Goal: Information Seeking & Learning: Find specific page/section

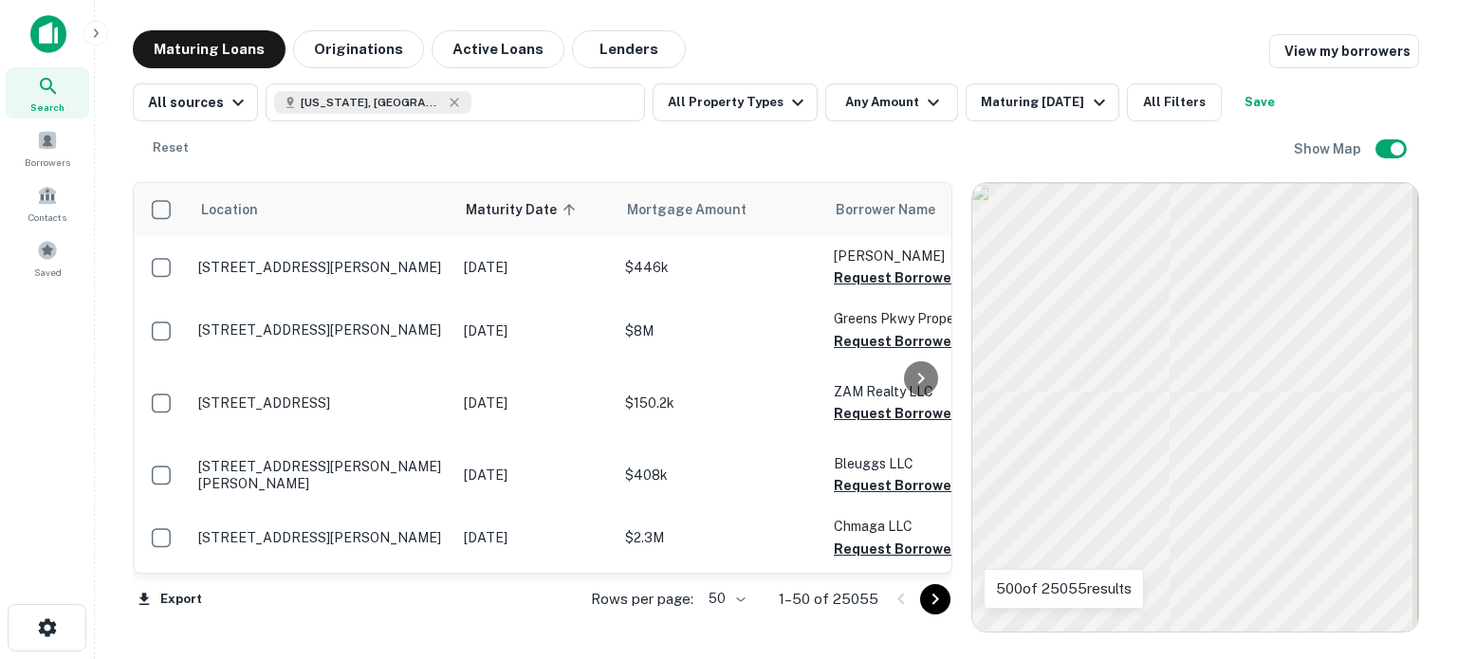
click at [789, 98] on icon "button" at bounding box center [797, 102] width 23 height 23
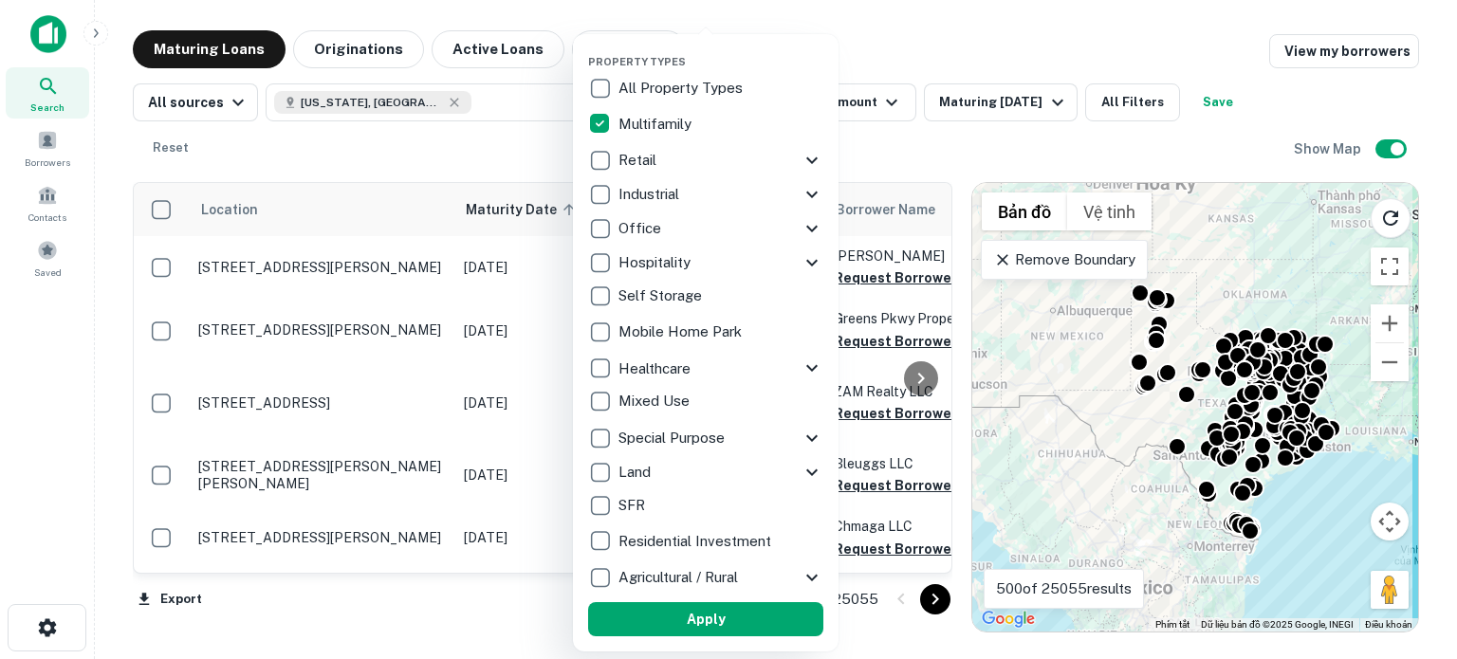
click at [808, 197] on icon at bounding box center [812, 194] width 23 height 23
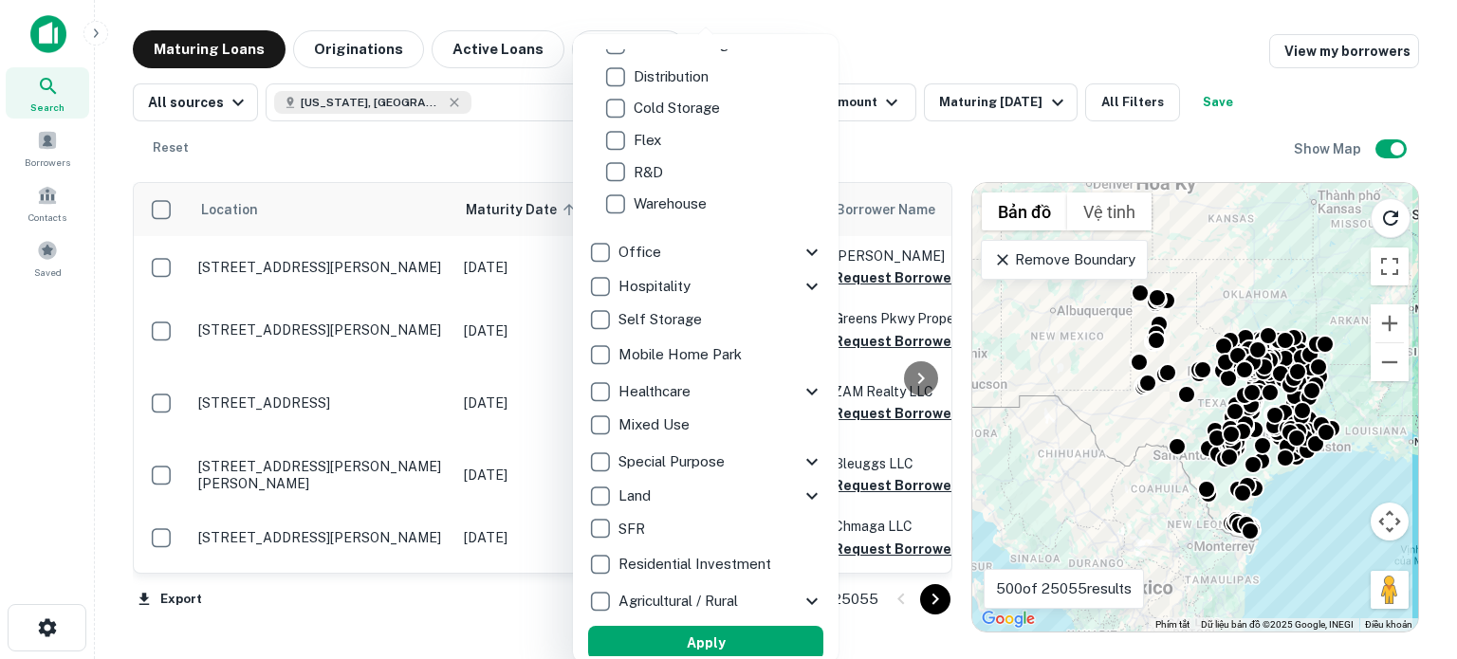
scroll to position [193, 0]
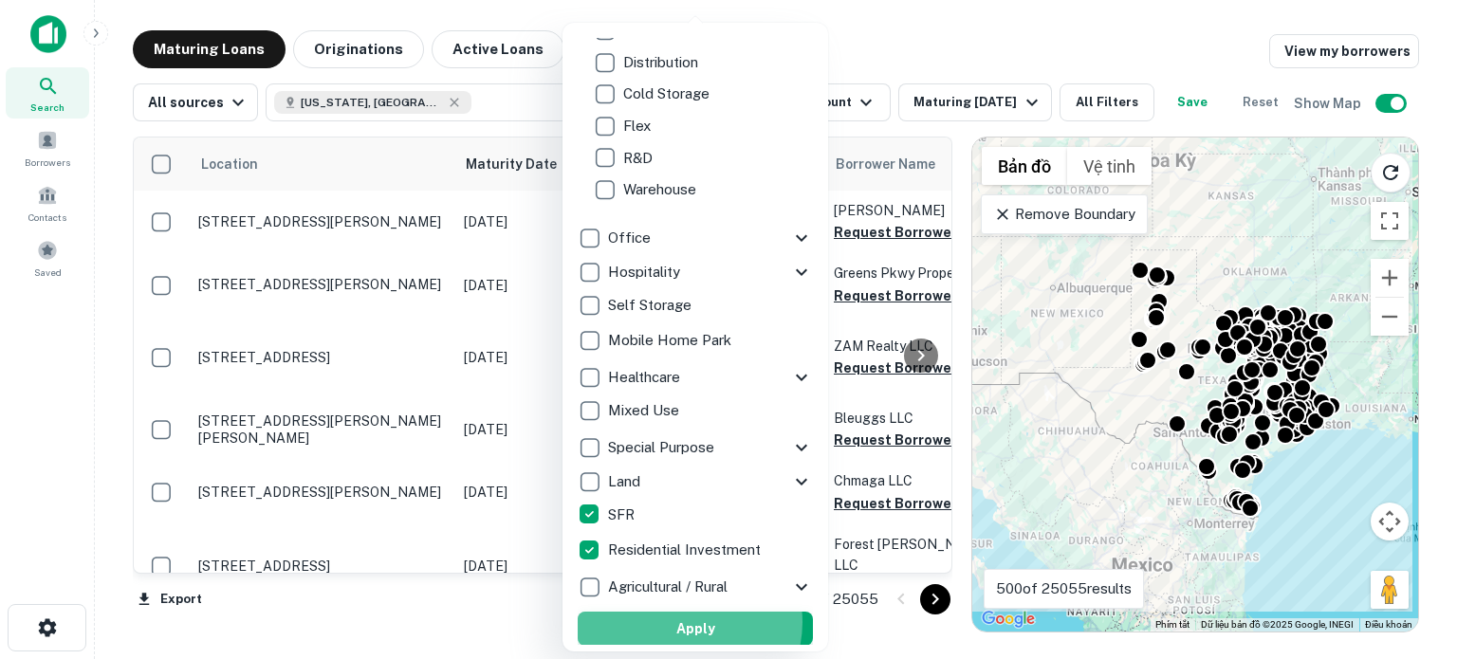
click at [687, 621] on button "Apply" at bounding box center [695, 629] width 235 height 34
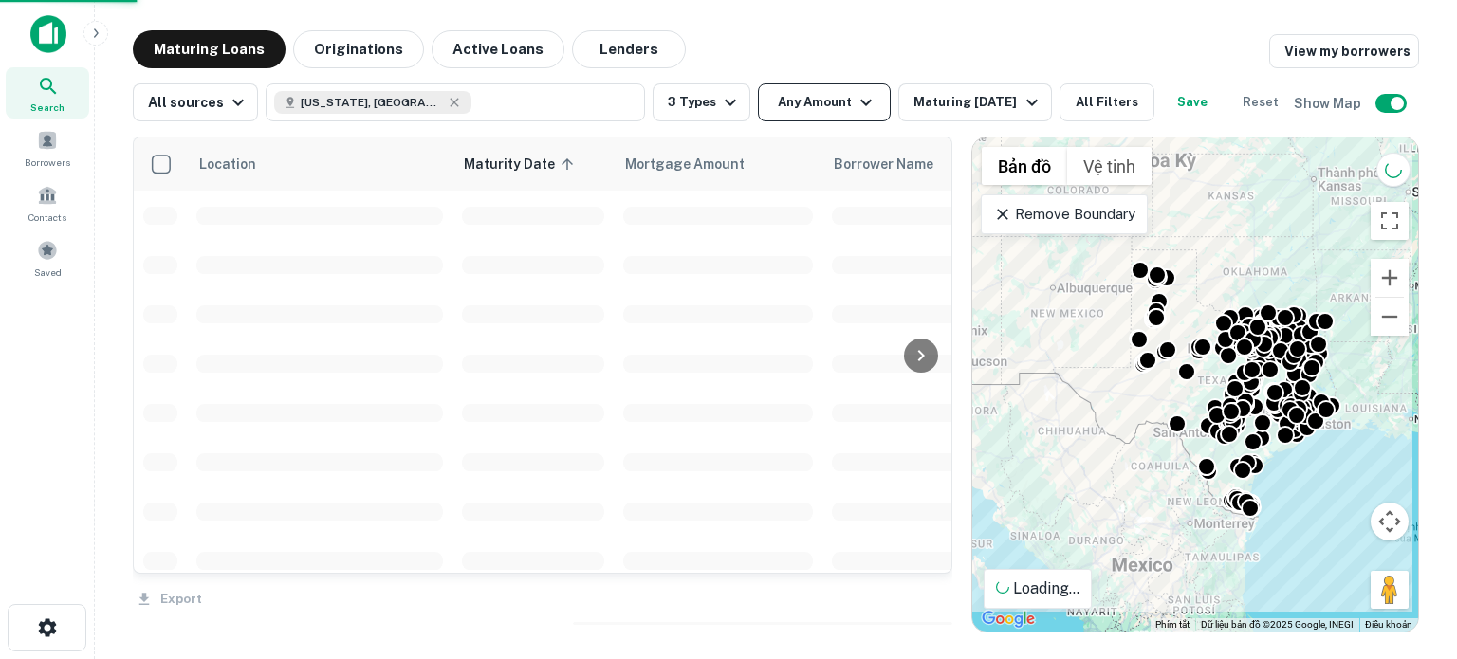
click at [855, 105] on icon "button" at bounding box center [866, 102] width 23 height 23
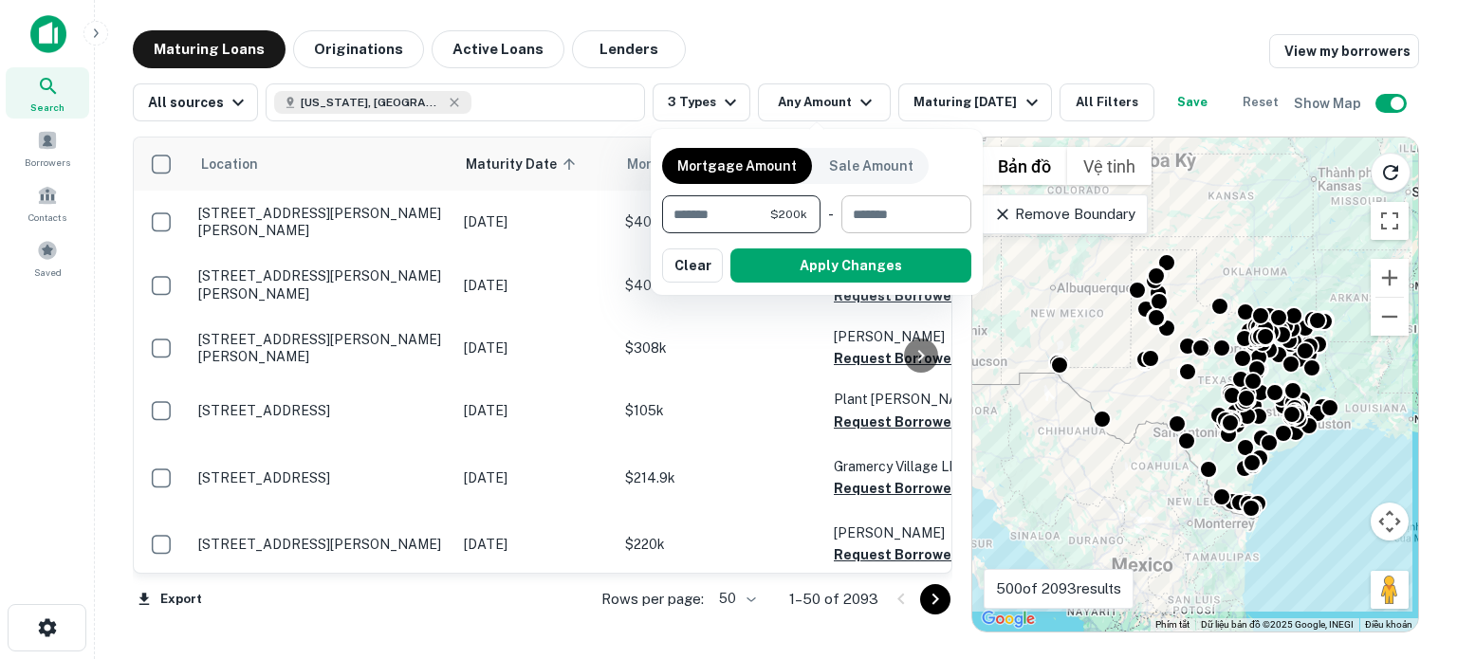
type input "******"
click at [902, 215] on input "number" at bounding box center [899, 214] width 117 height 38
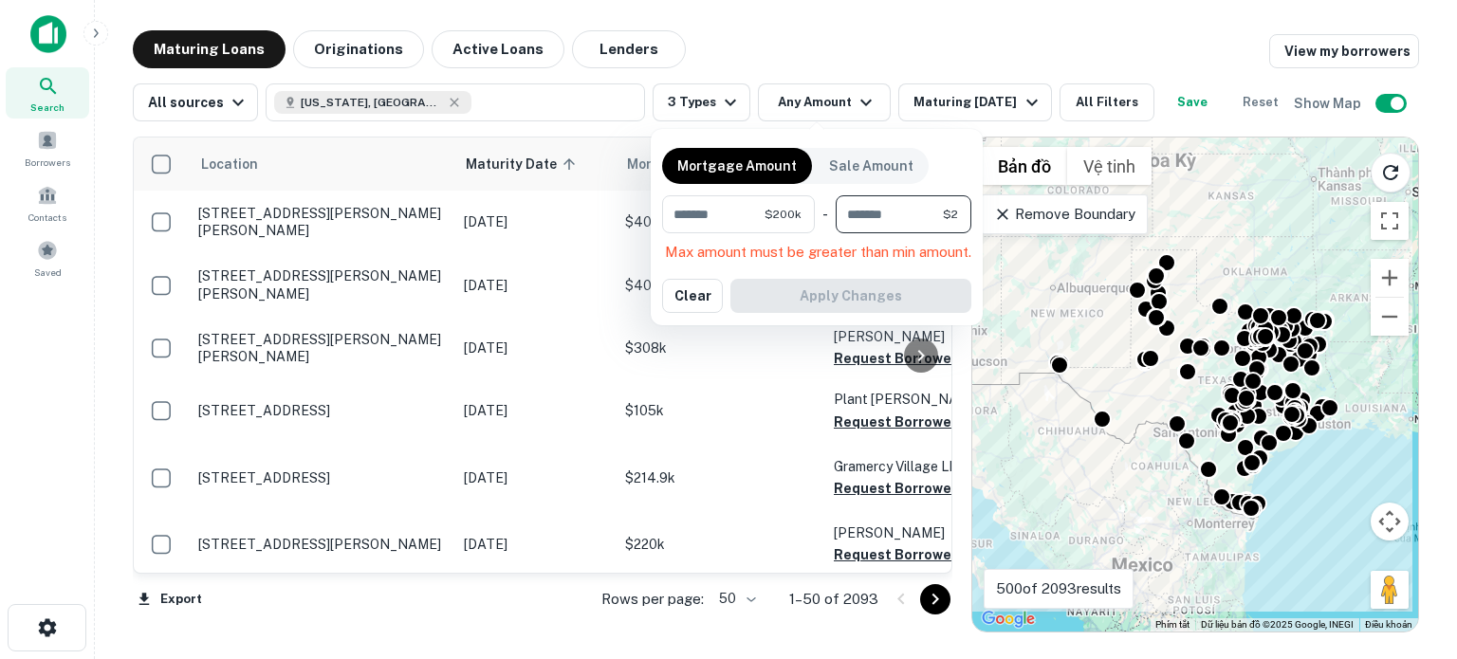
type input "*******"
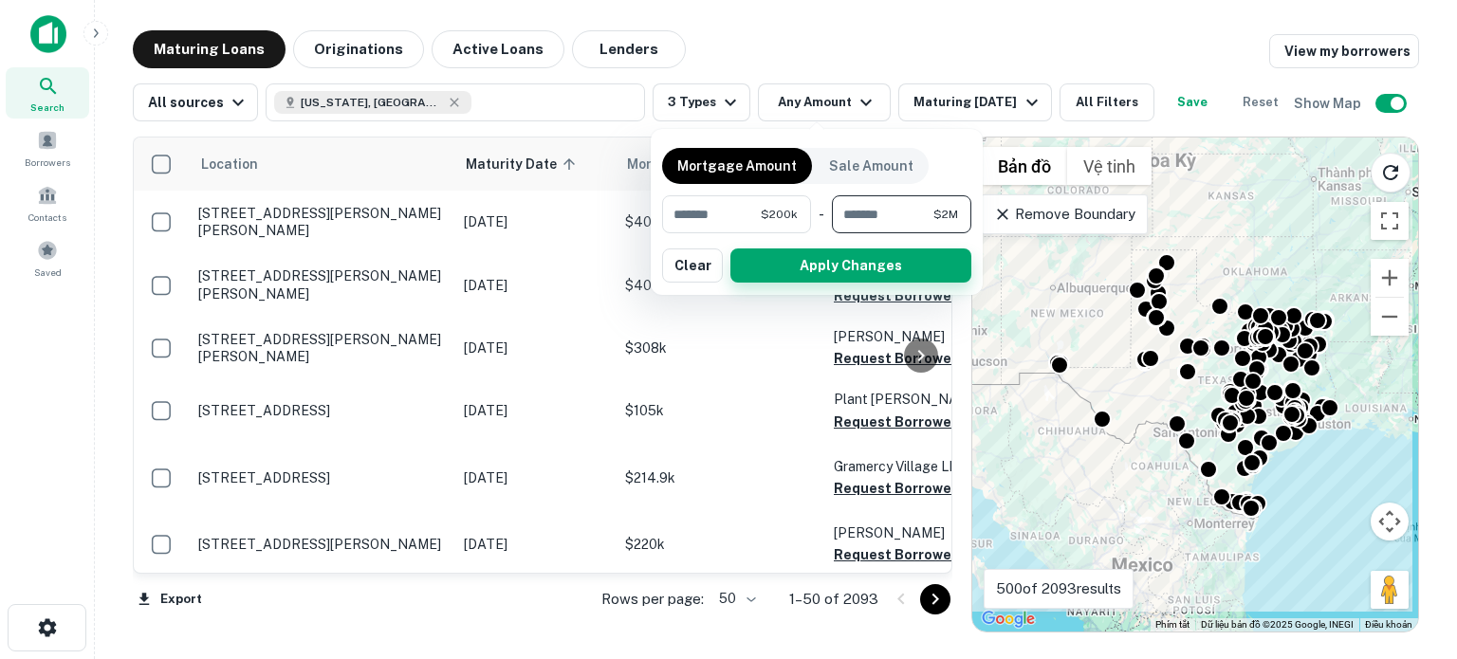
click at [874, 264] on button "Apply Changes" at bounding box center [850, 266] width 241 height 34
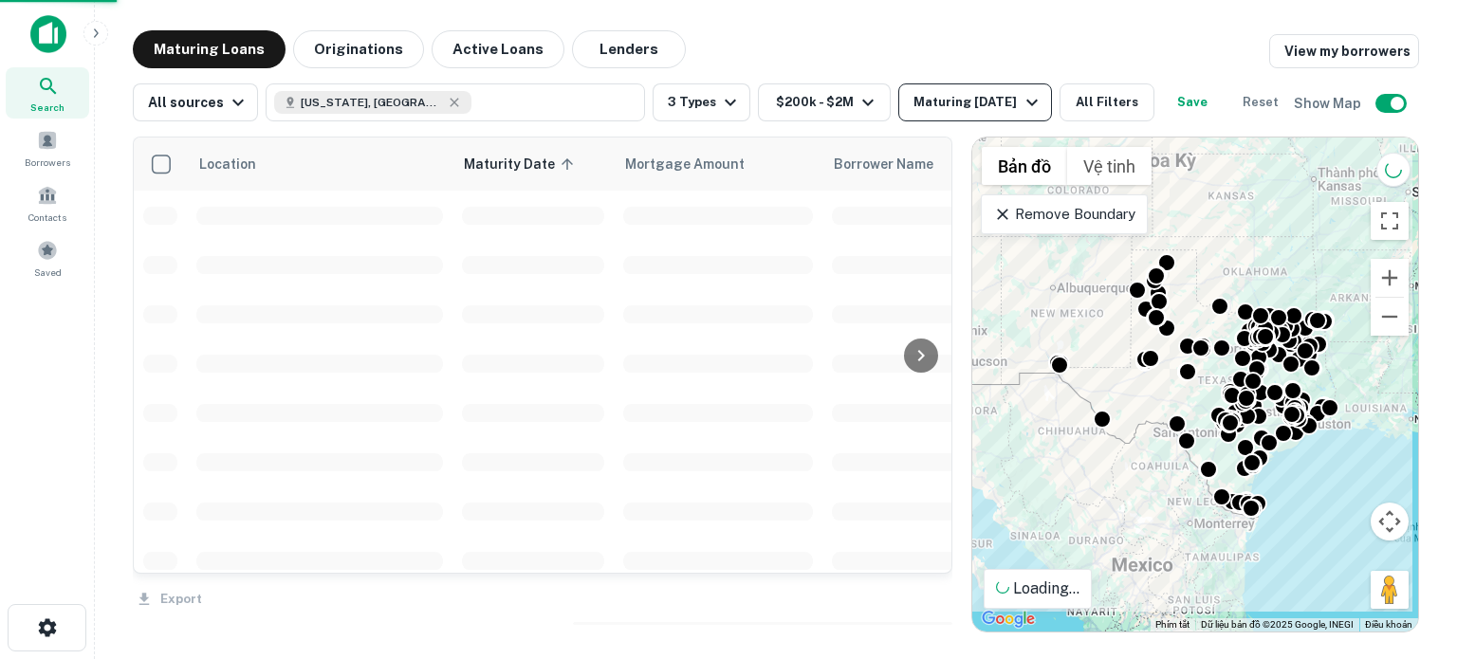
click at [1021, 105] on icon "button" at bounding box center [1032, 102] width 23 height 23
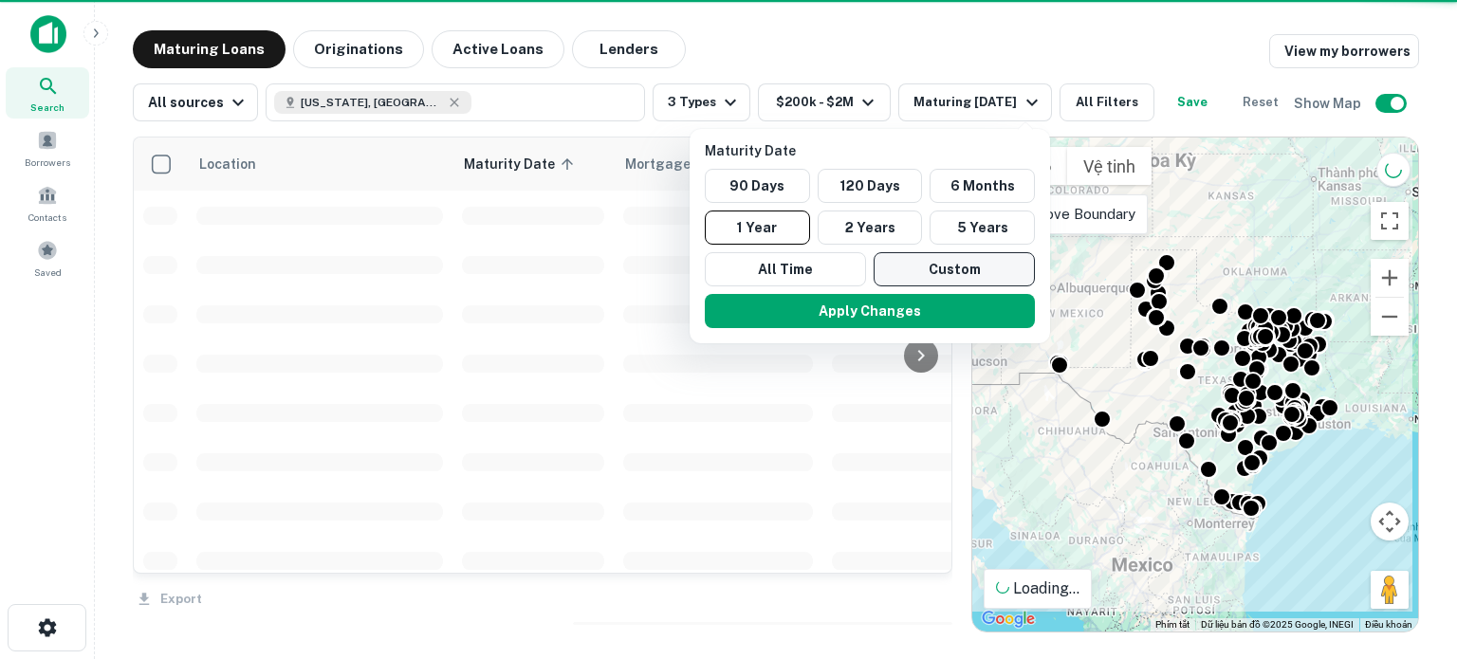
click at [894, 268] on button "Custom" at bounding box center [954, 269] width 161 height 34
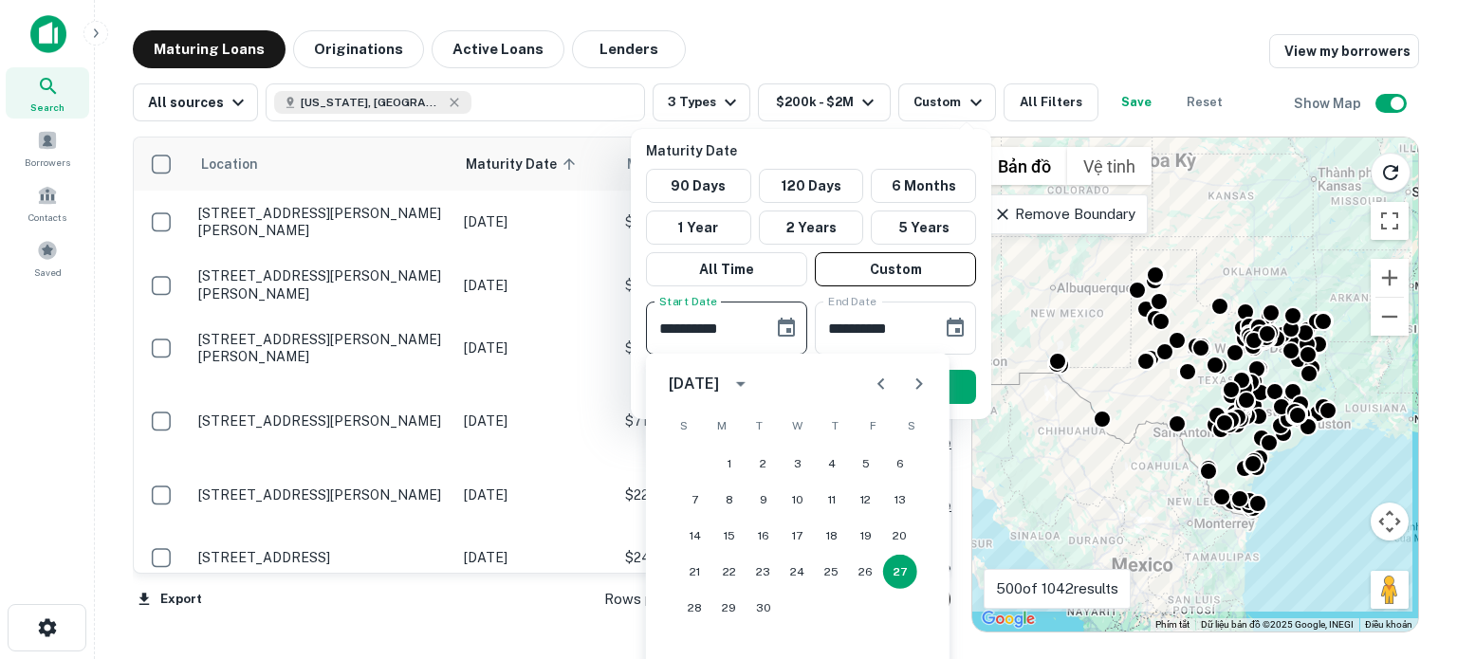
click at [912, 386] on icon "Next month" at bounding box center [919, 384] width 23 height 23
click at [728, 462] on button "1" at bounding box center [729, 464] width 34 height 34
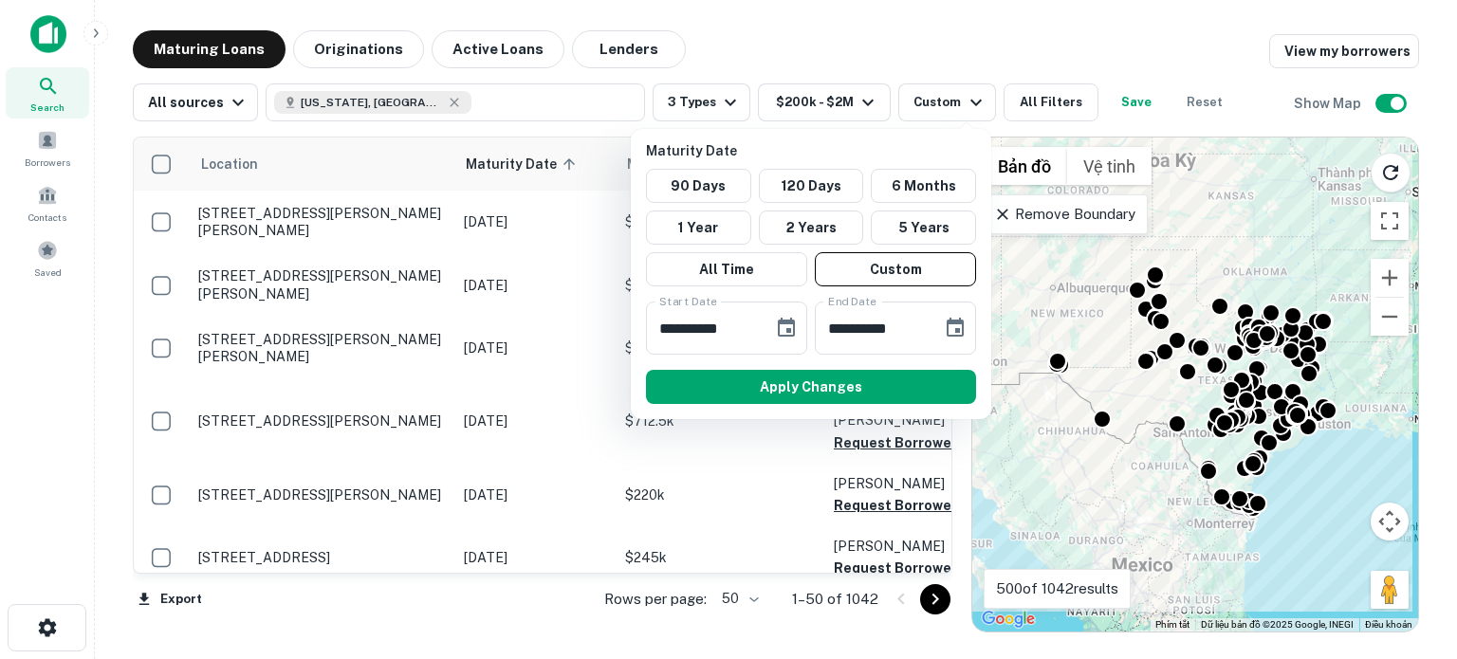
type input "**********"
click at [954, 328] on icon "Choose date, selected date is Mar 26, 2026" at bounding box center [955, 328] width 23 height 23
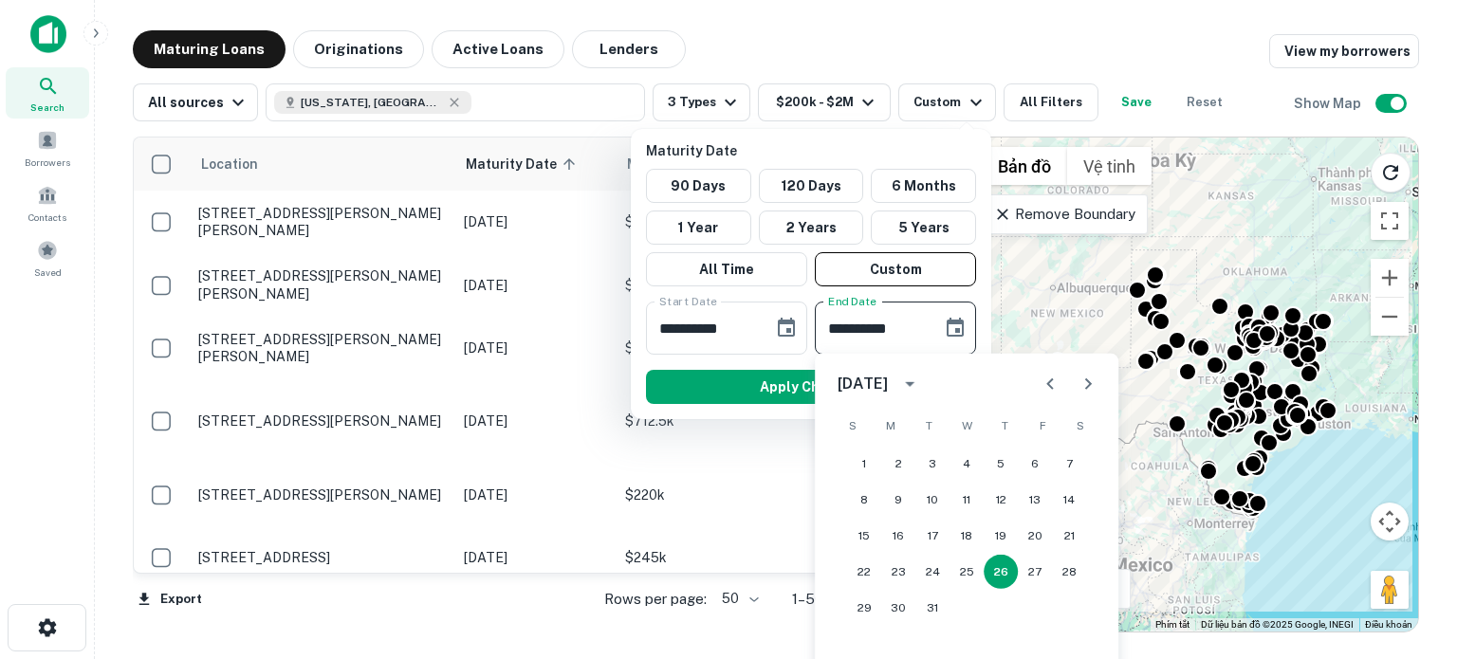
click at [1048, 383] on icon "Previous month" at bounding box center [1049, 383] width 7 height 11
click at [960, 610] on button "31" at bounding box center [966, 608] width 34 height 34
type input "**********"
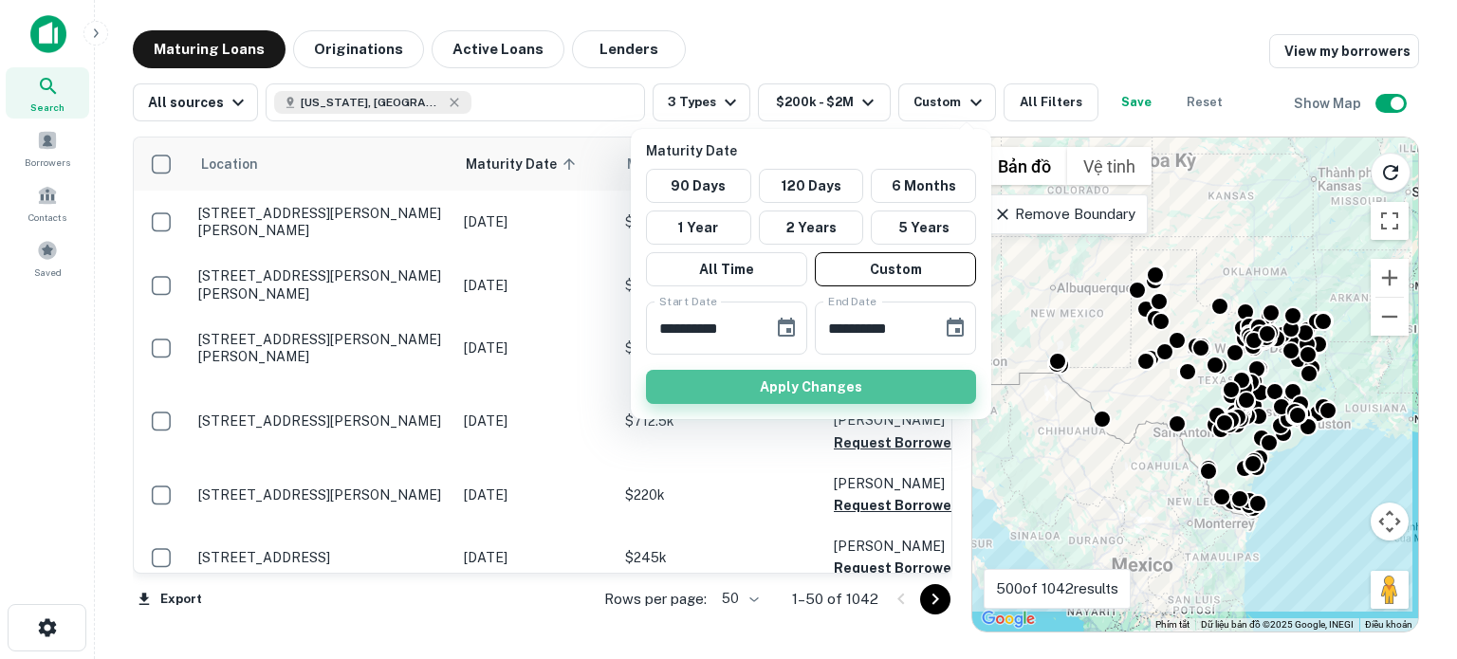
click at [808, 380] on button "Apply Changes" at bounding box center [811, 387] width 330 height 34
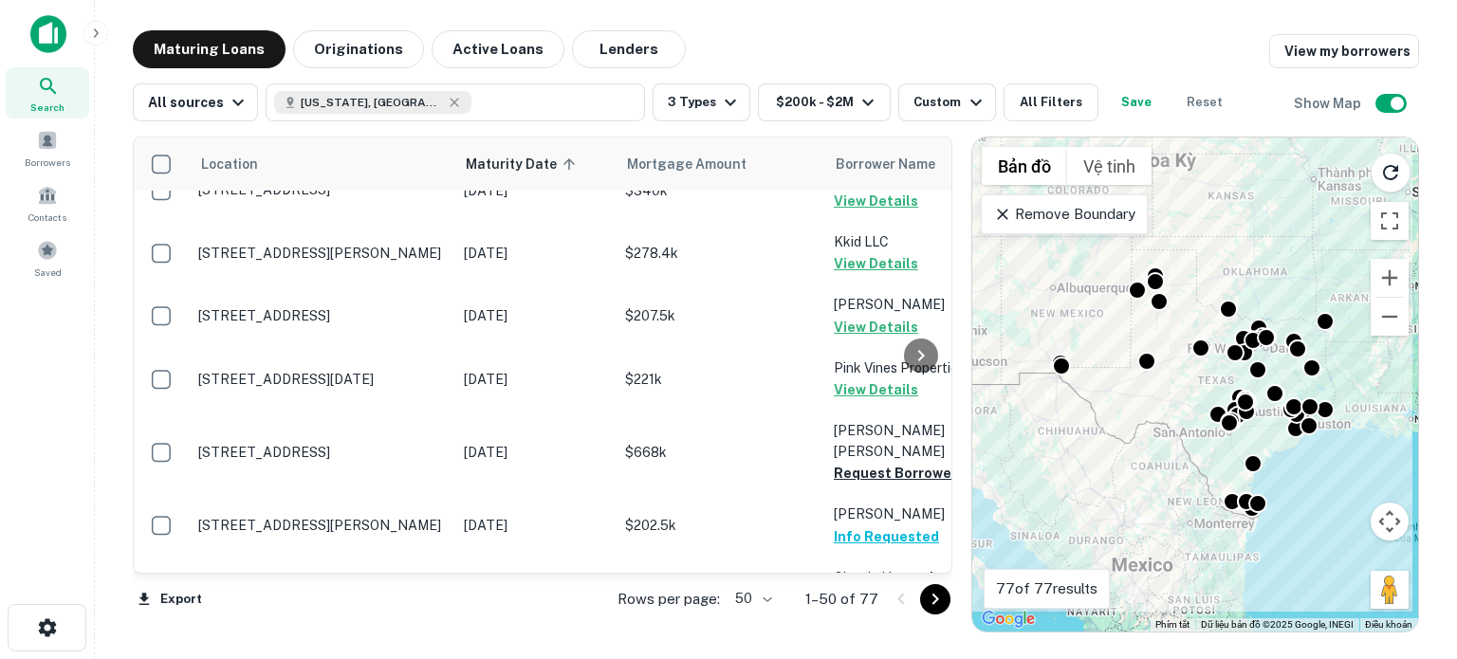
scroll to position [188, 0]
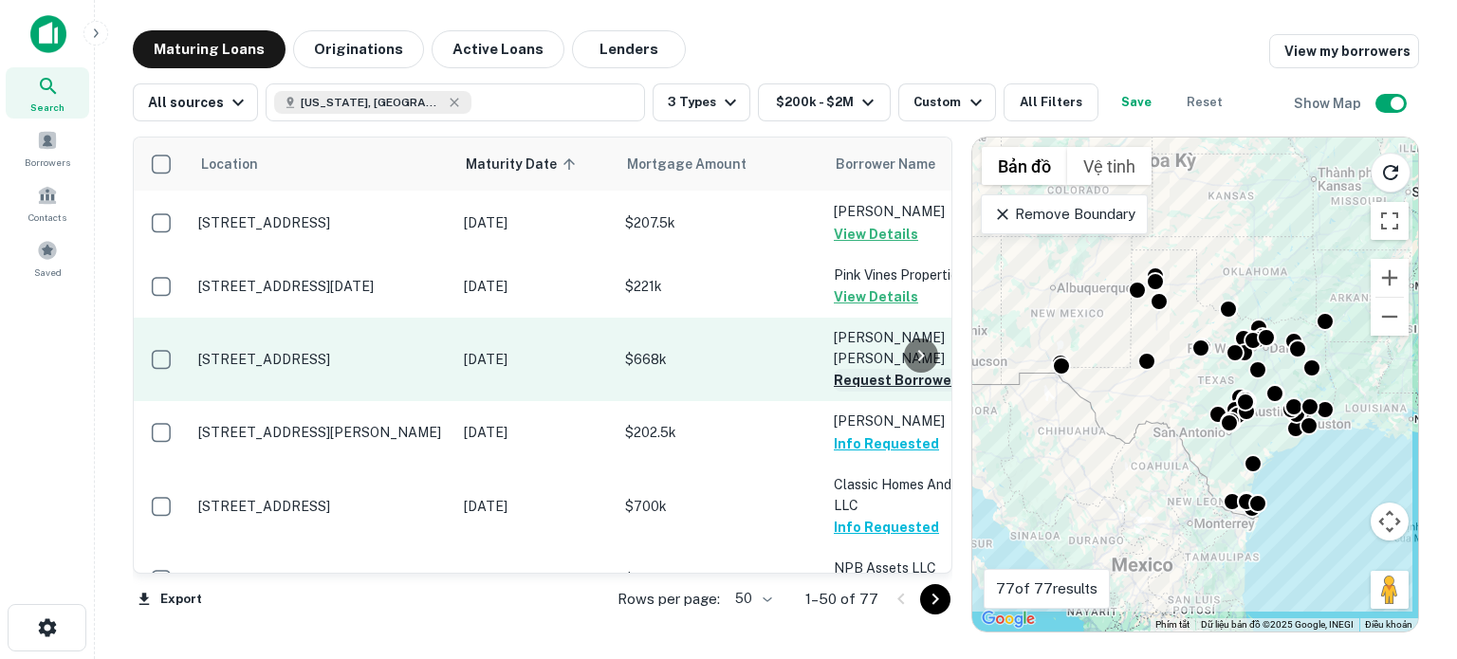
click at [873, 369] on button "Request Borrower Info" at bounding box center [911, 380] width 154 height 23
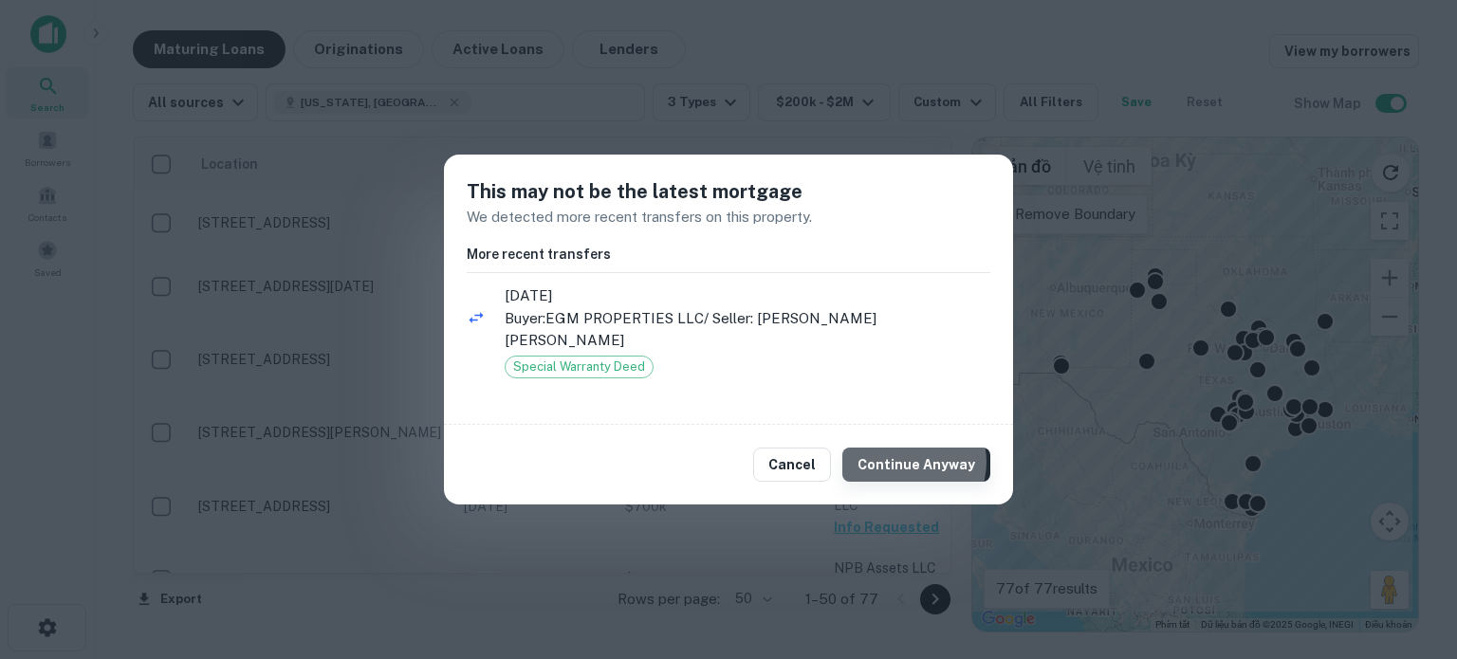
click at [914, 451] on button "Continue Anyway" at bounding box center [916, 465] width 148 height 34
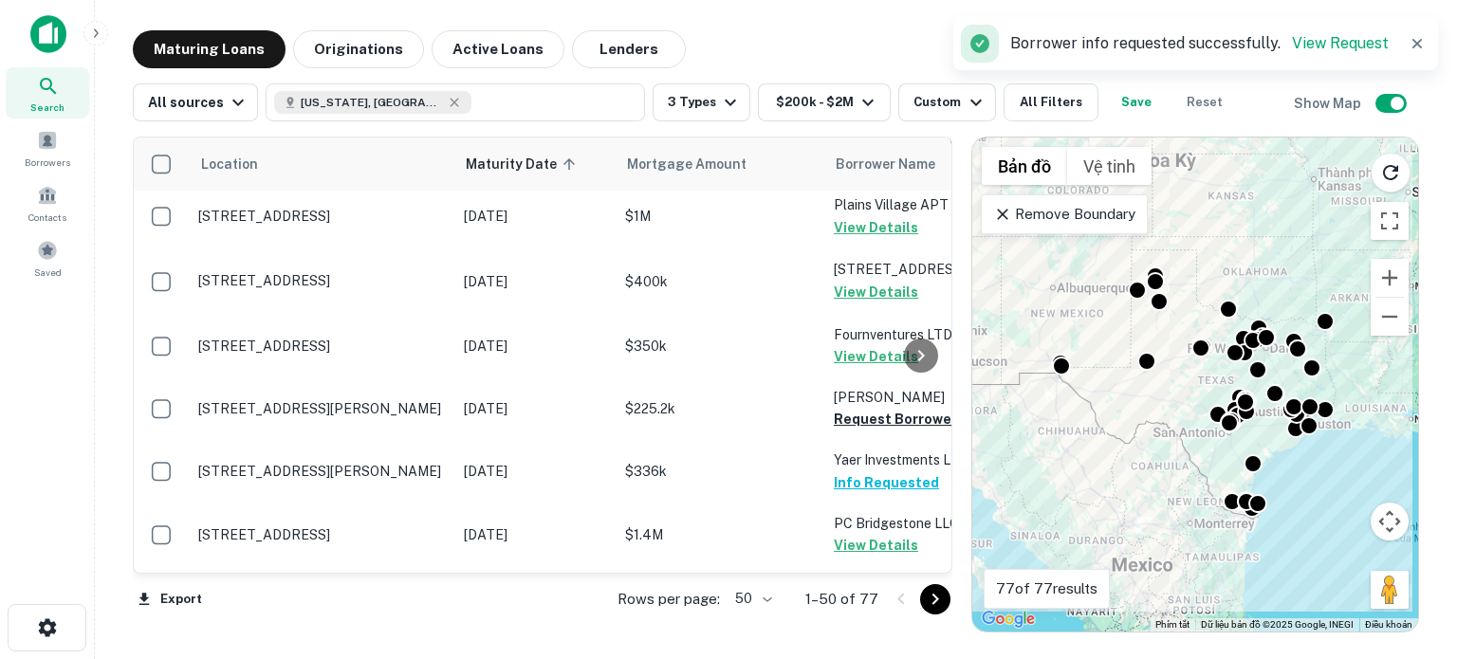
scroll to position [737, 0]
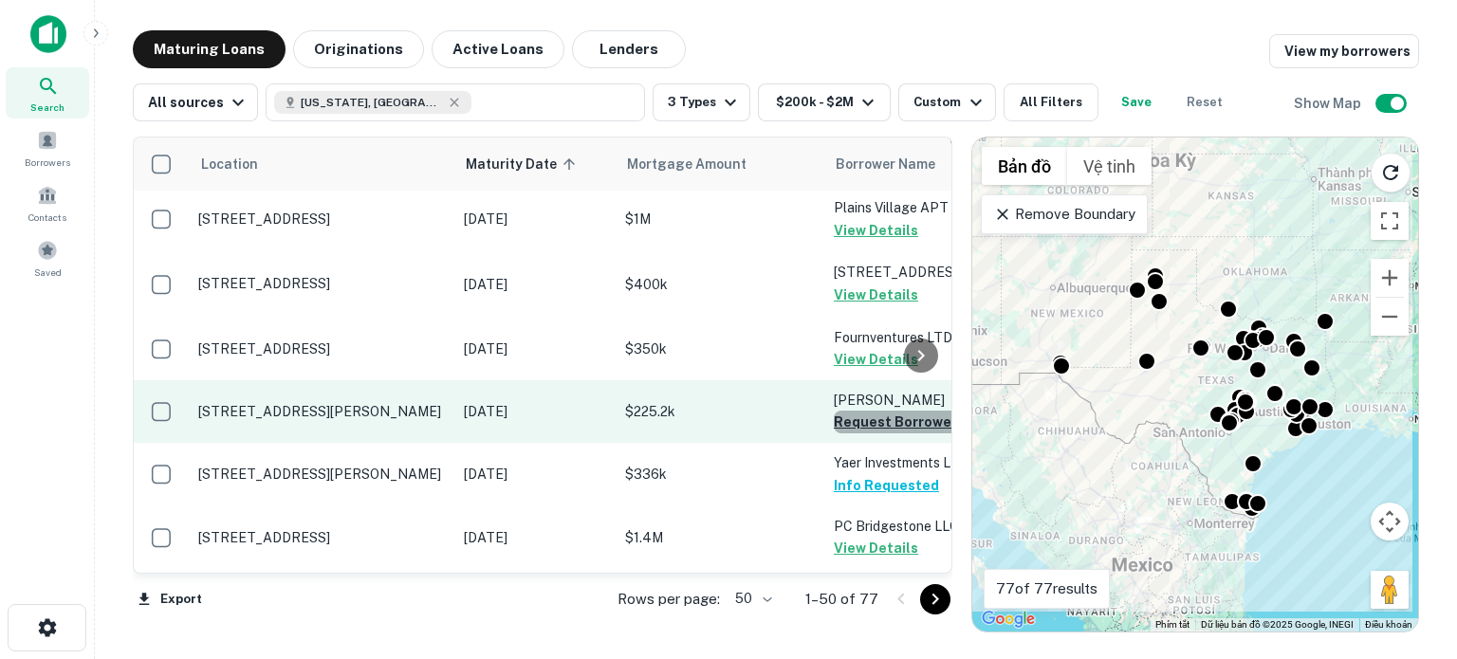
click at [865, 411] on button "Request Borrower Info" at bounding box center [911, 422] width 154 height 23
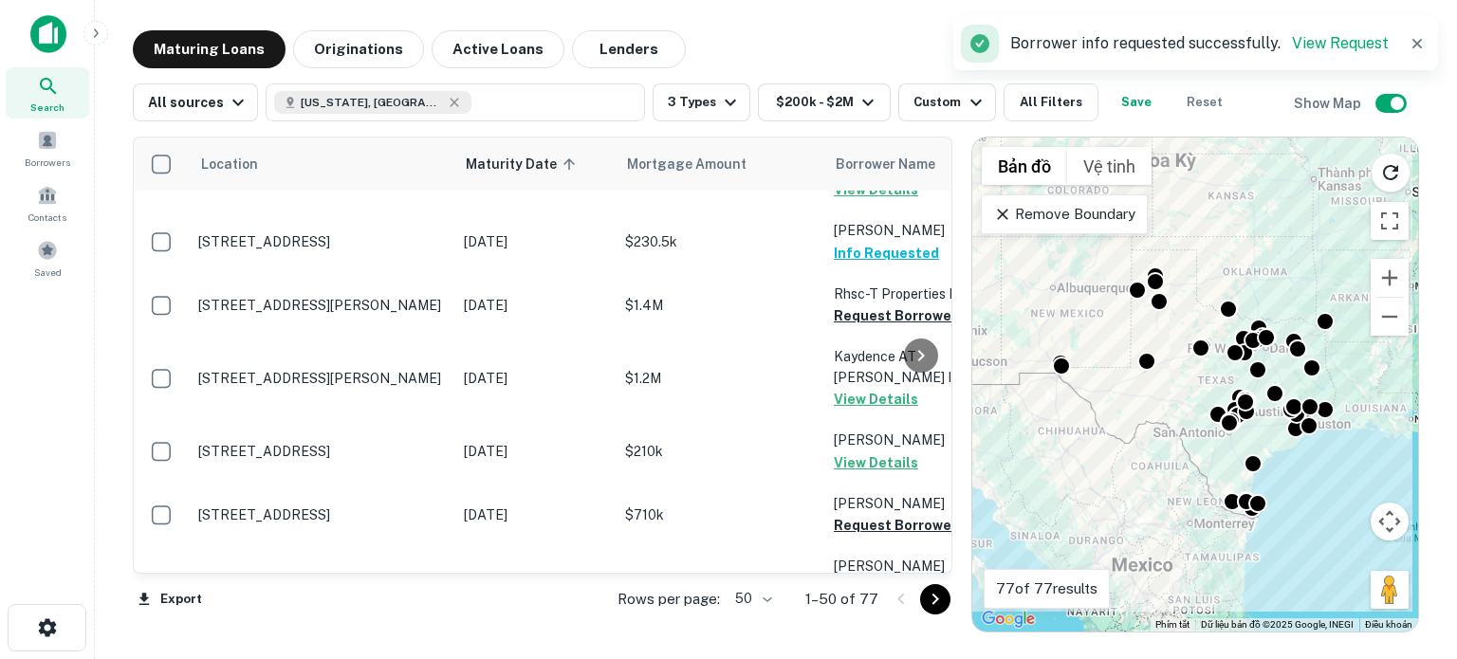
scroll to position [1379, 0]
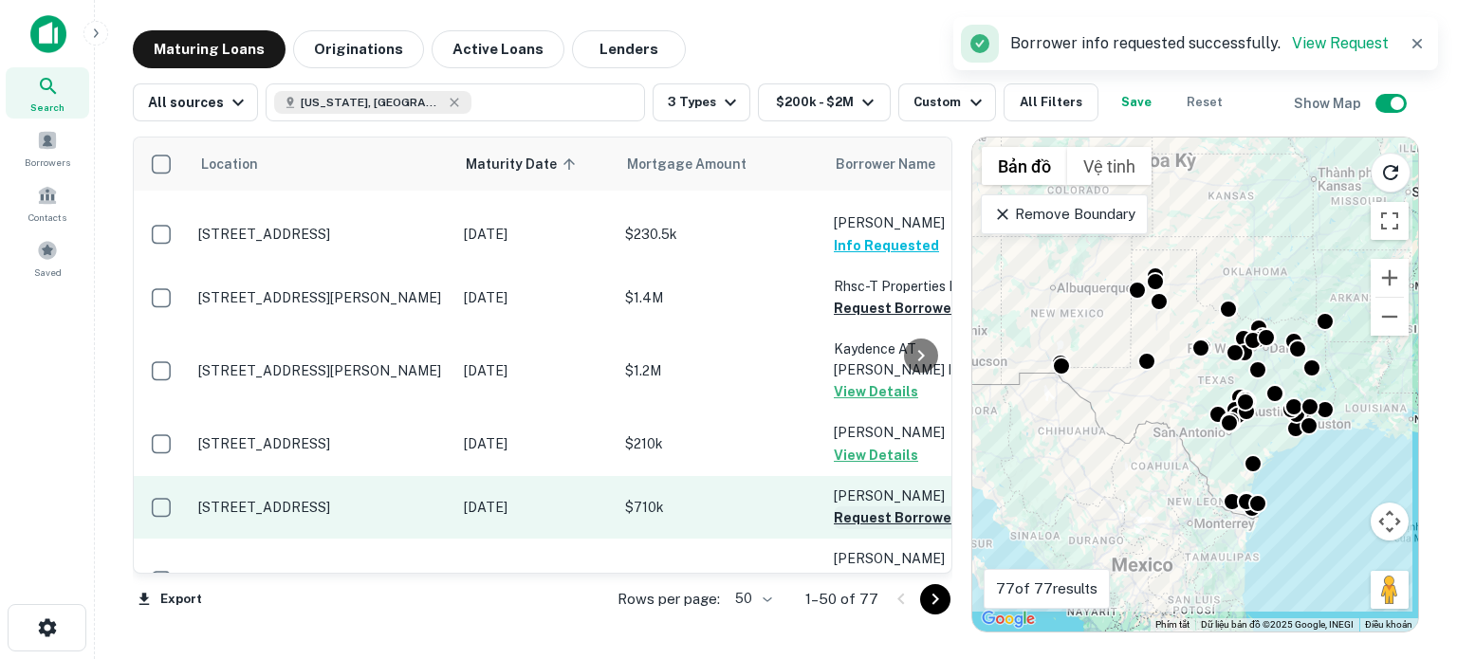
click at [872, 507] on button "Request Borrower Info" at bounding box center [911, 518] width 154 height 23
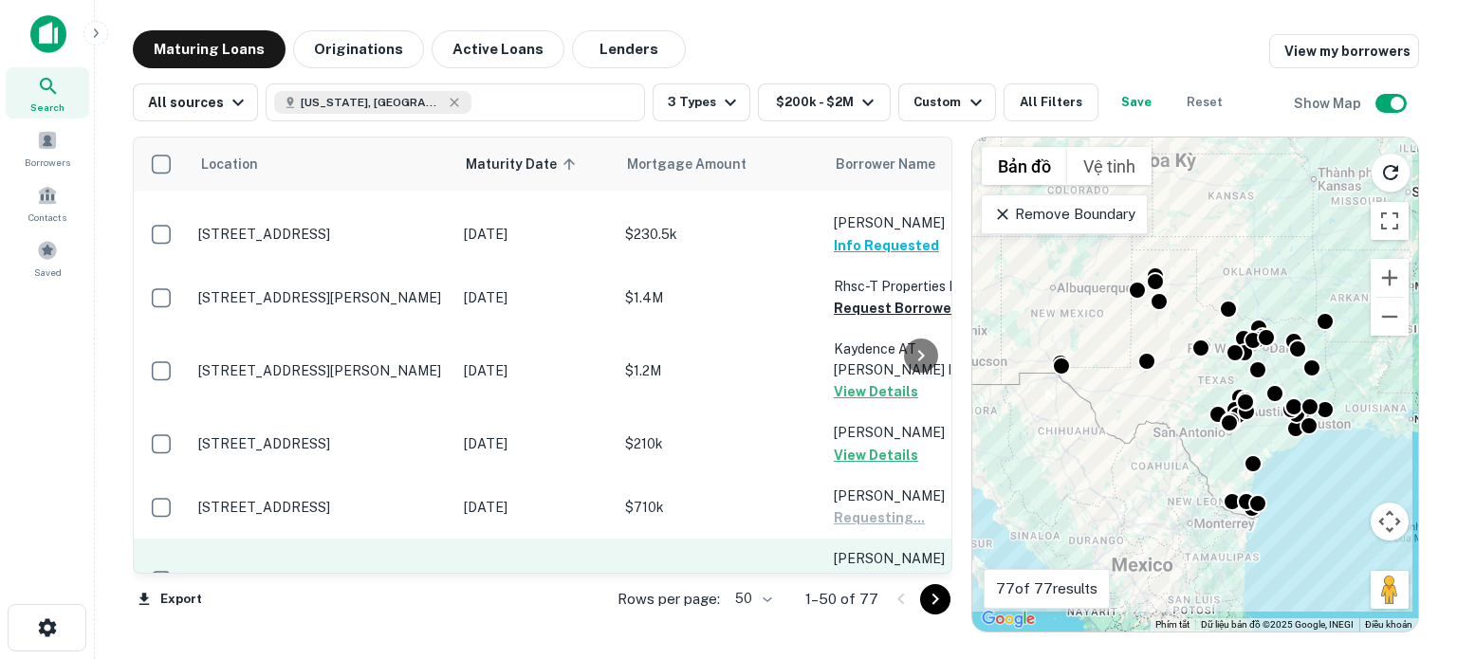
click at [868, 590] on button "Request Borrower Info" at bounding box center [911, 601] width 154 height 23
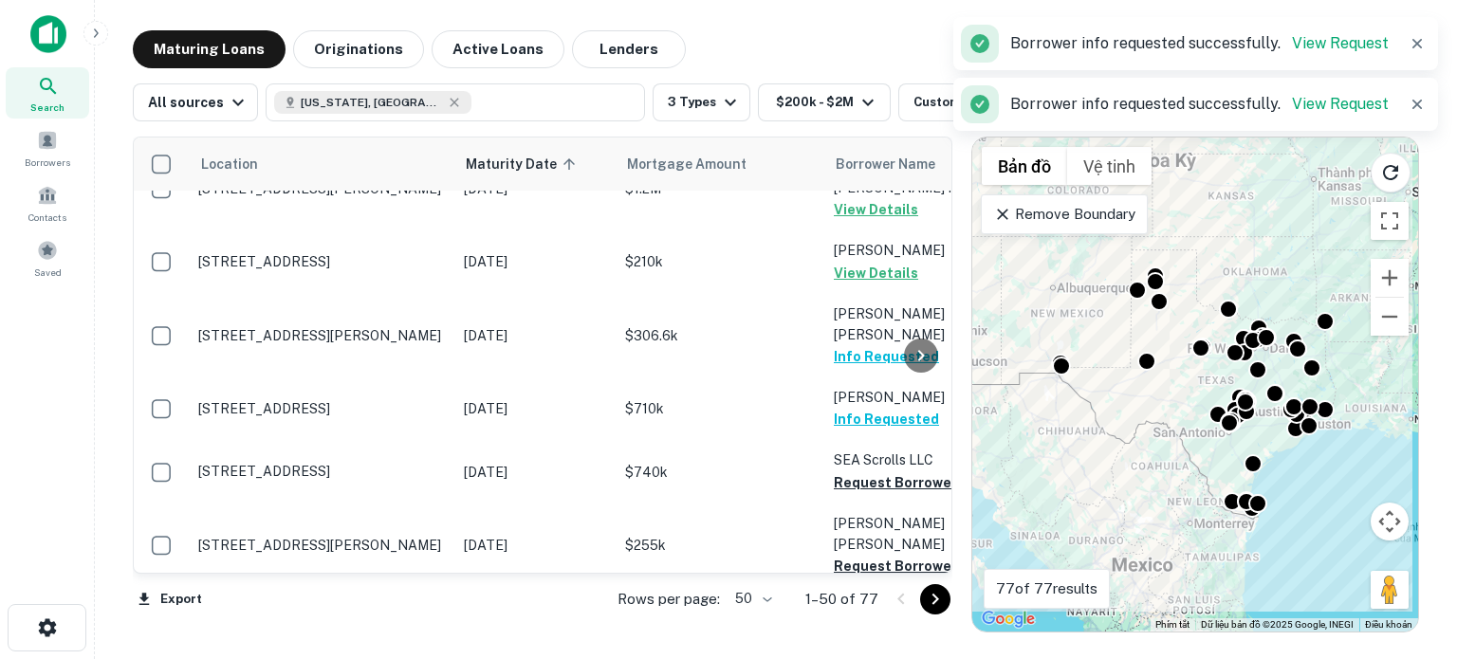
scroll to position [1582, 0]
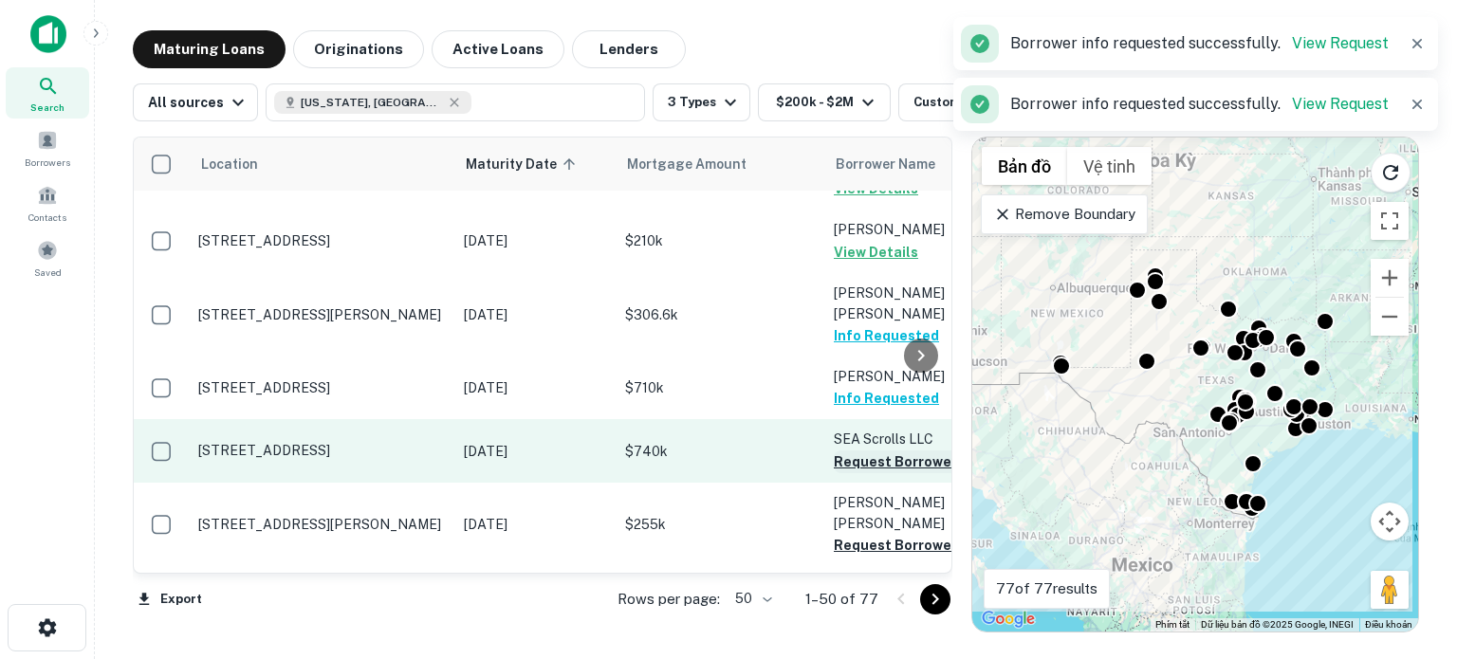
click at [857, 451] on button "Request Borrower Info" at bounding box center [911, 462] width 154 height 23
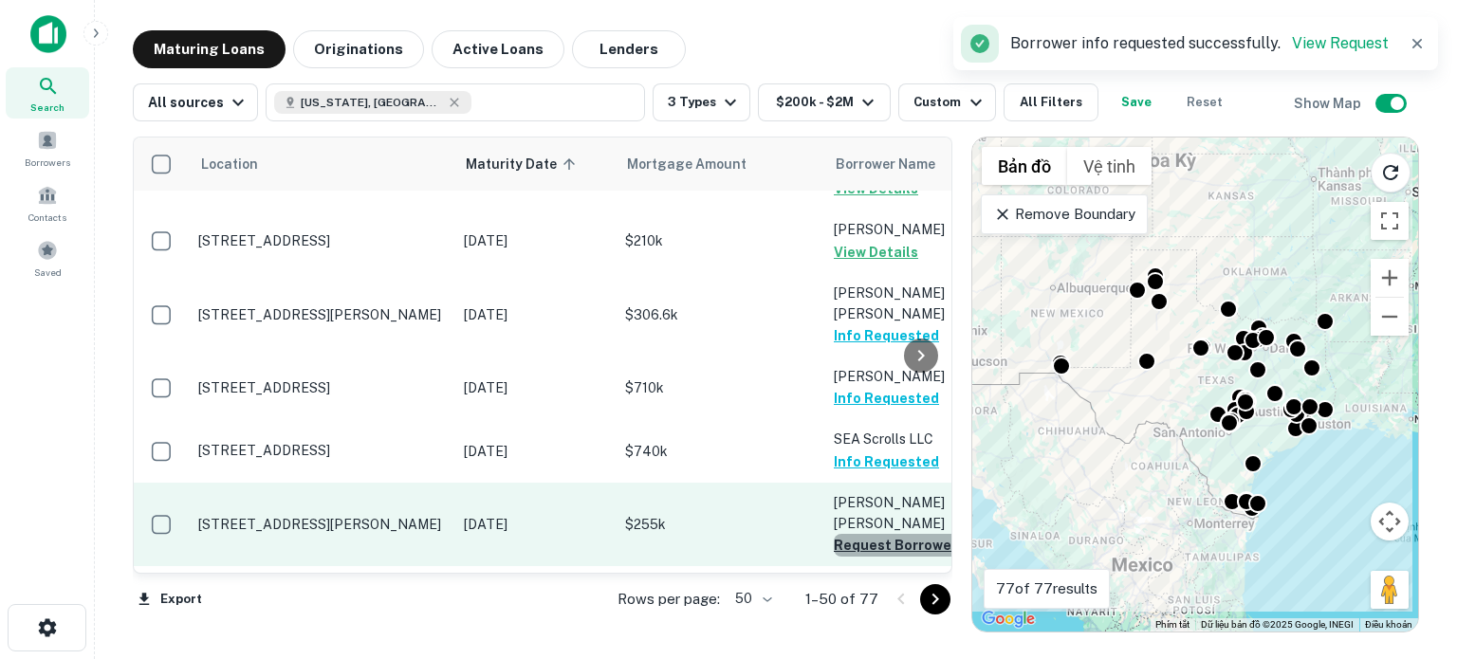
click at [857, 534] on button "Request Borrower Info" at bounding box center [911, 545] width 154 height 23
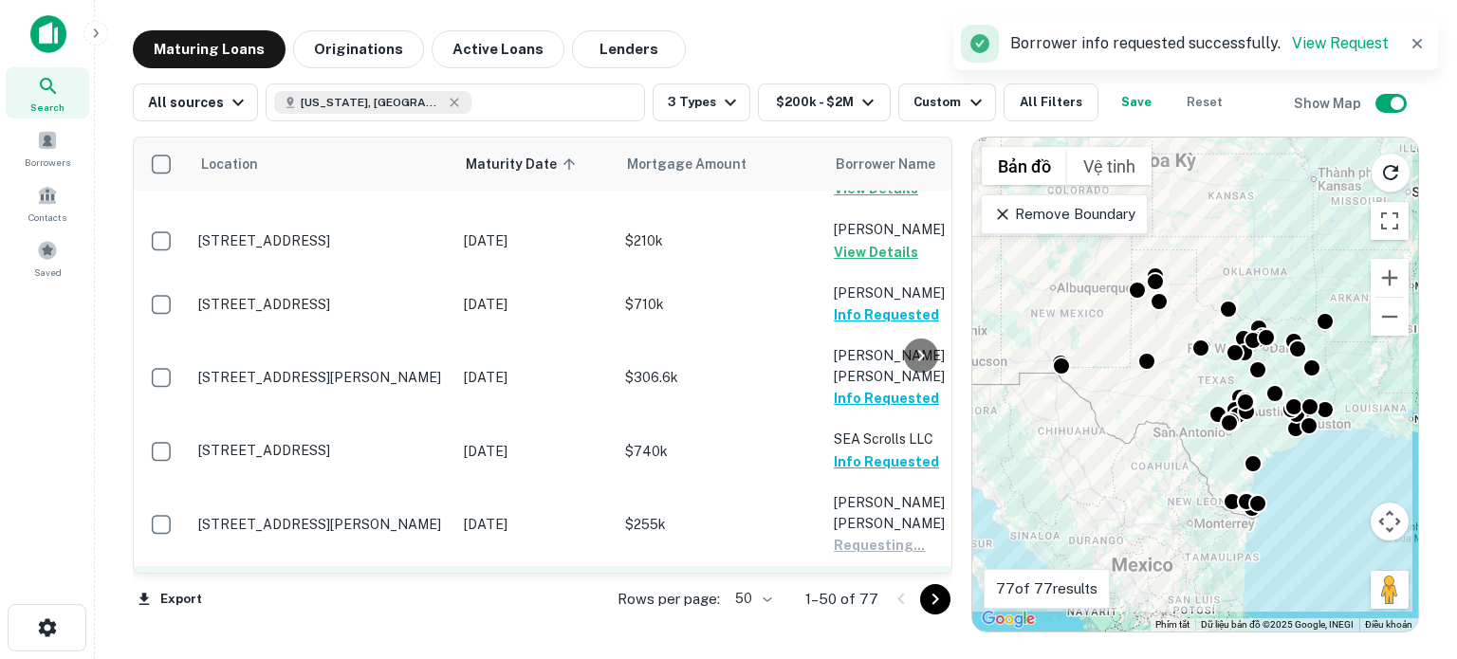
click at [867, 618] on button "Request Borrower Info" at bounding box center [911, 629] width 154 height 23
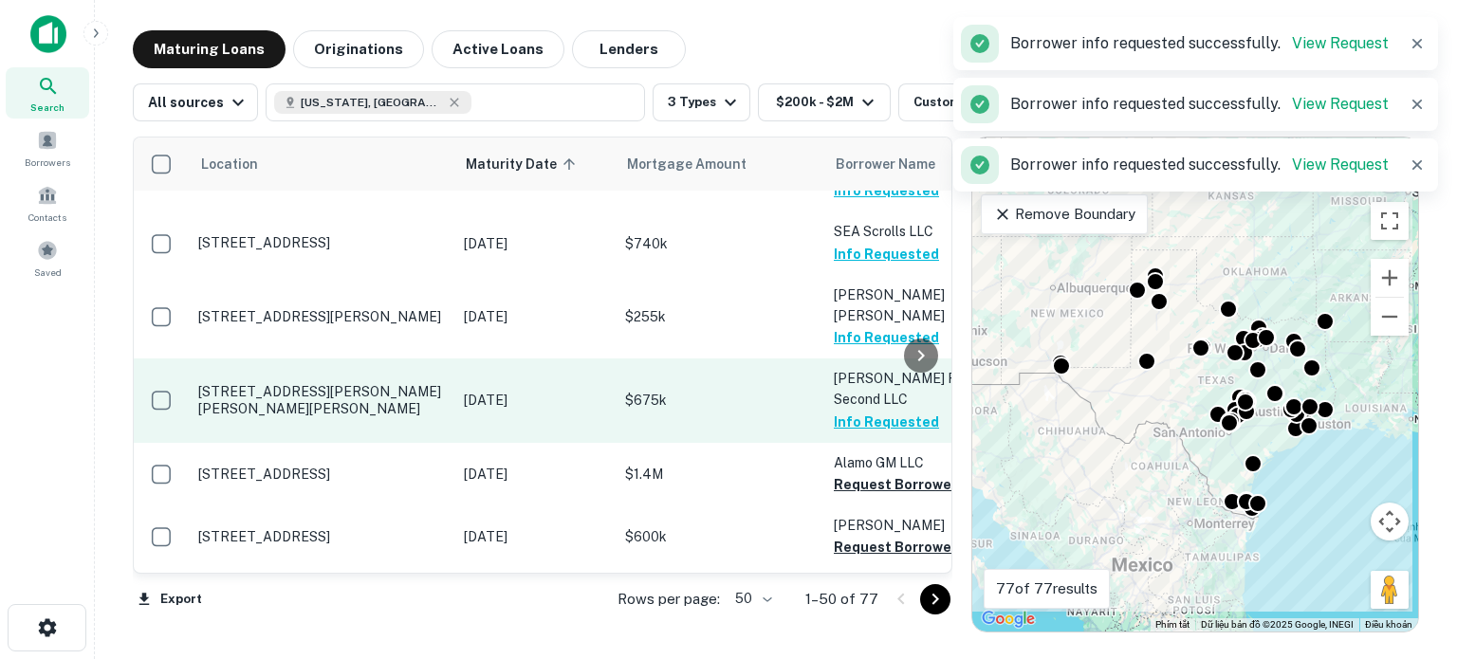
scroll to position [1791, 0]
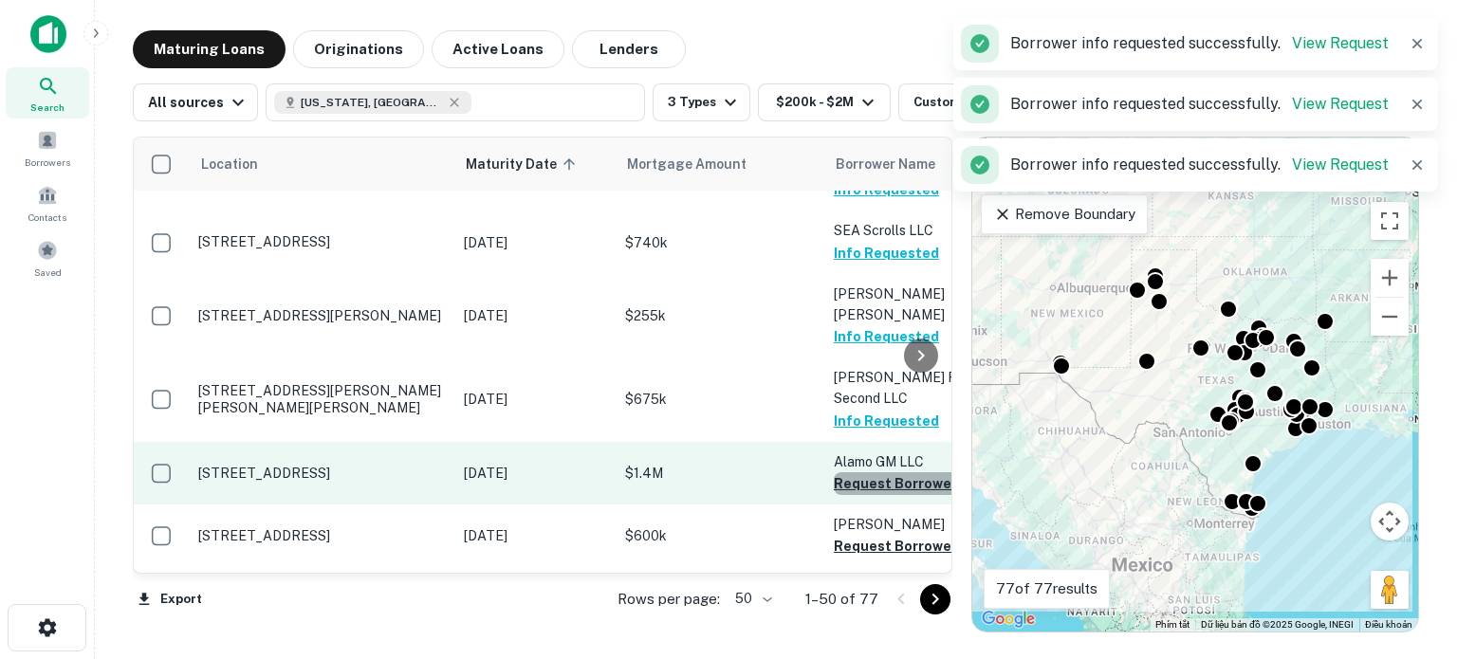
click at [867, 472] on button "Request Borrower Info" at bounding box center [911, 483] width 154 height 23
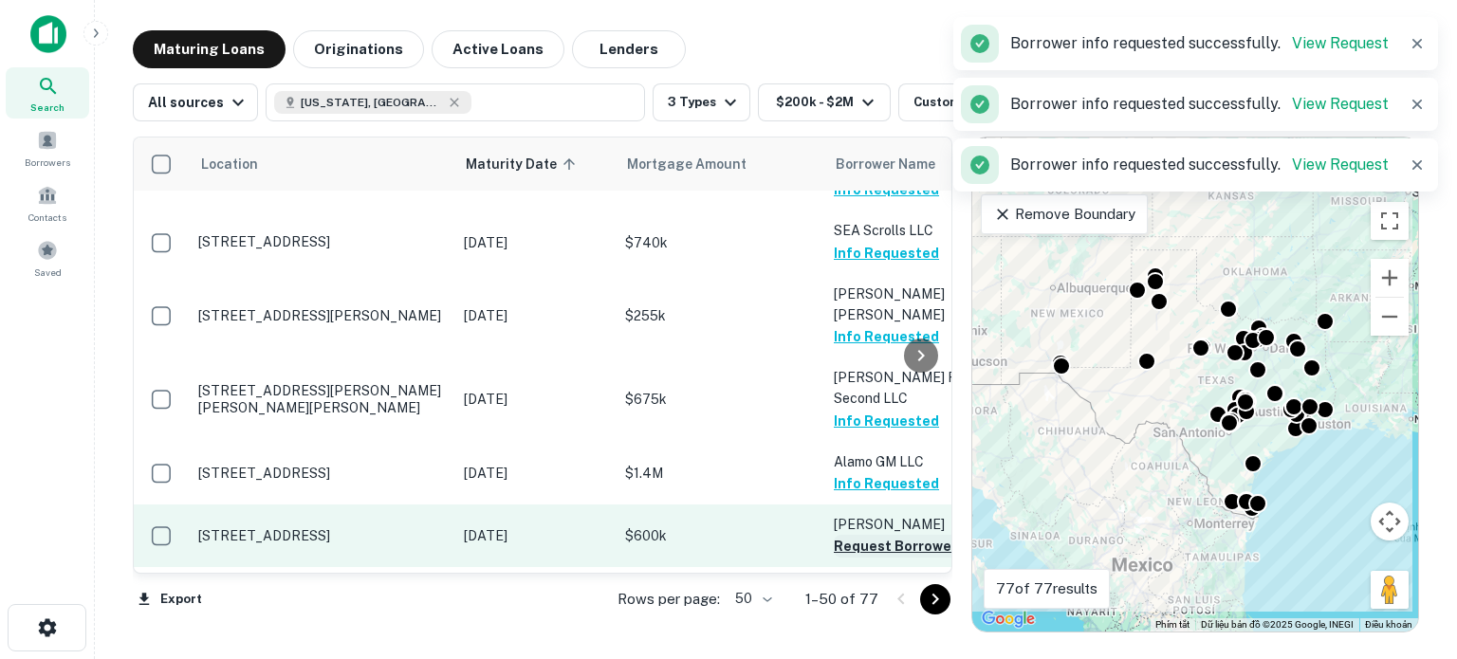
click at [861, 535] on button "Request Borrower Info" at bounding box center [911, 546] width 154 height 23
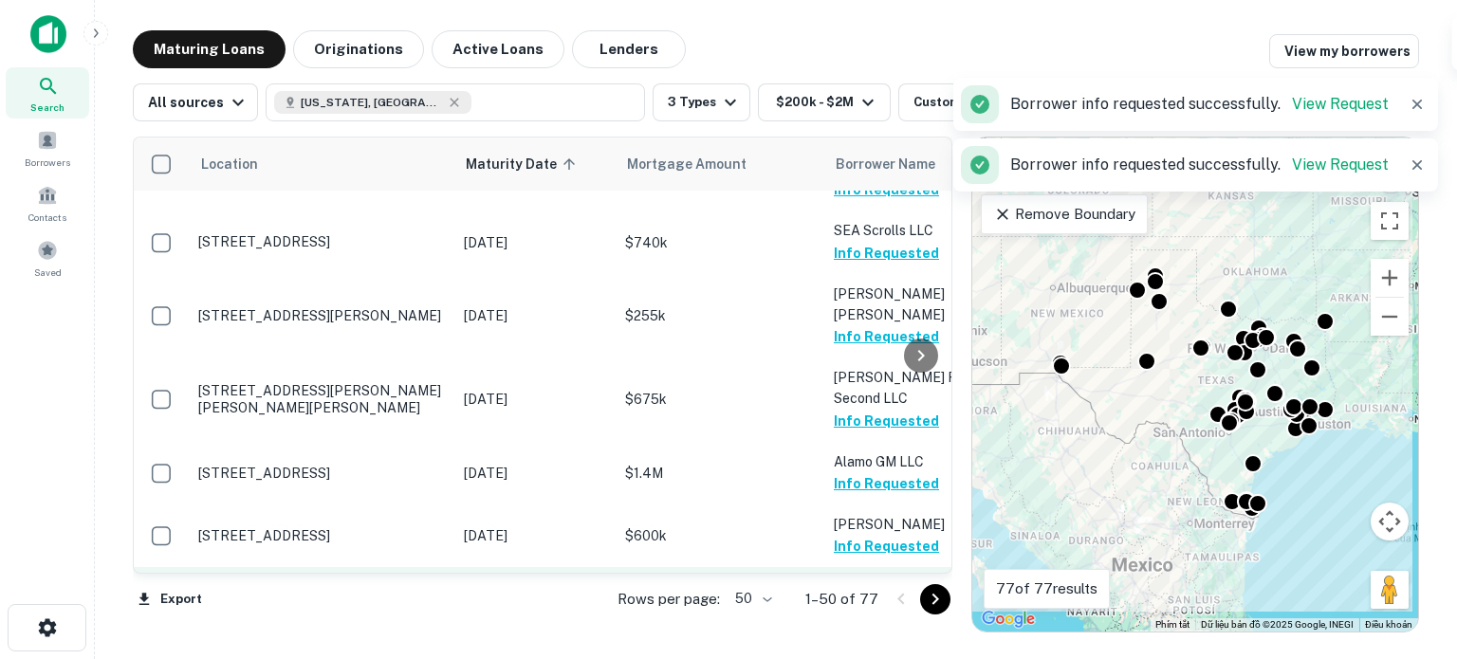
click at [865, 599] on button "Request Borrower Info" at bounding box center [911, 610] width 154 height 23
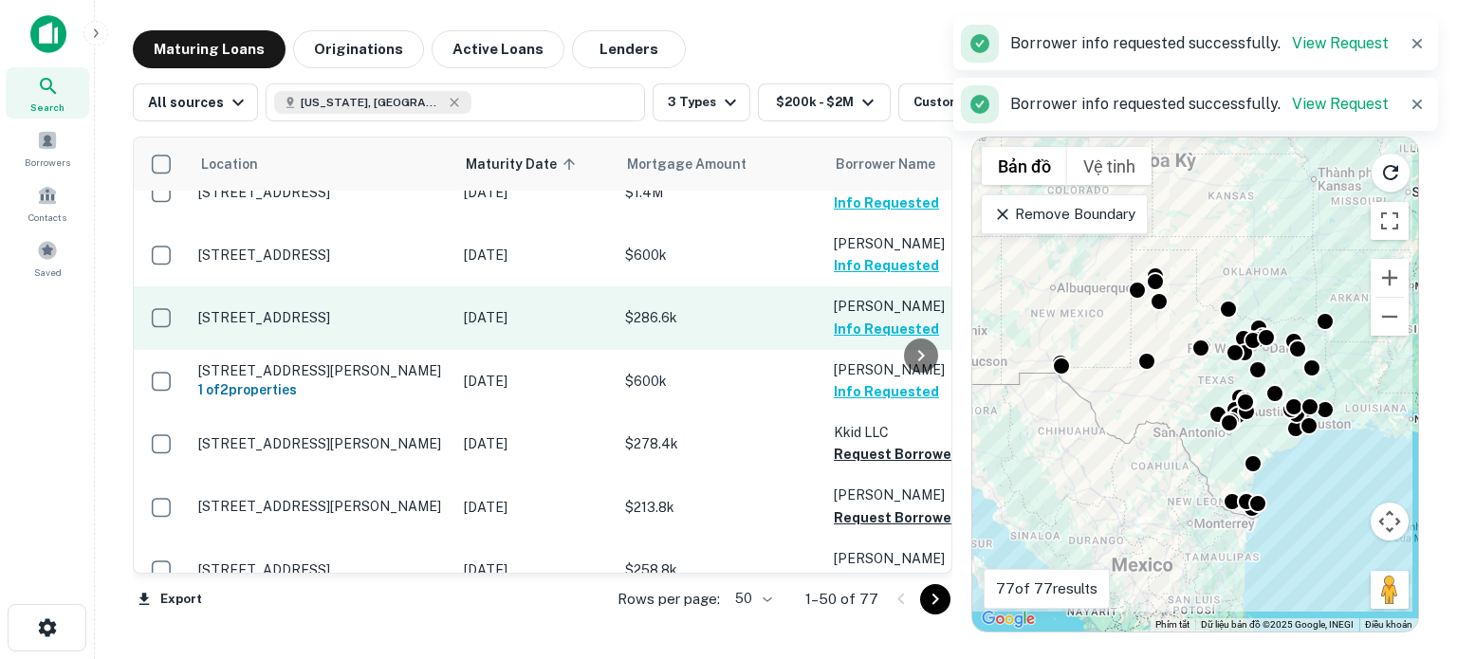
scroll to position [2090, 0]
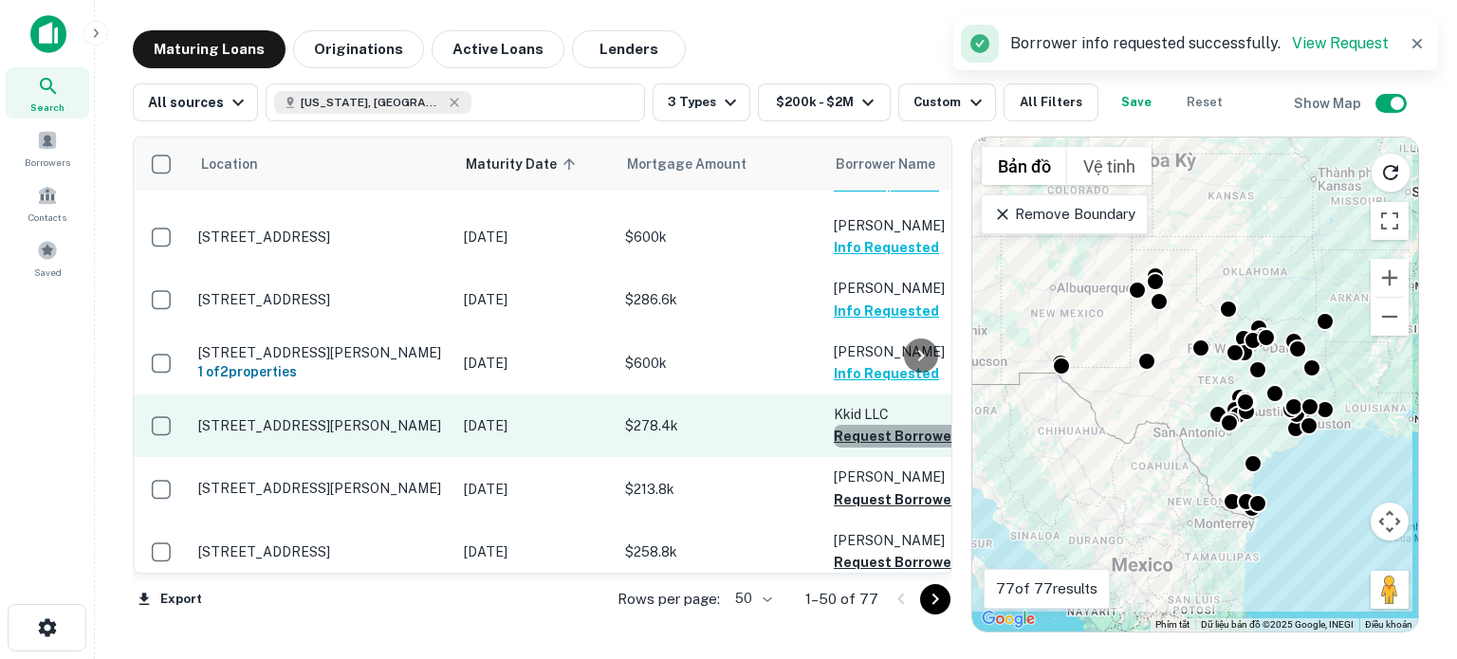
click at [854, 425] on button "Request Borrower Info" at bounding box center [911, 436] width 154 height 23
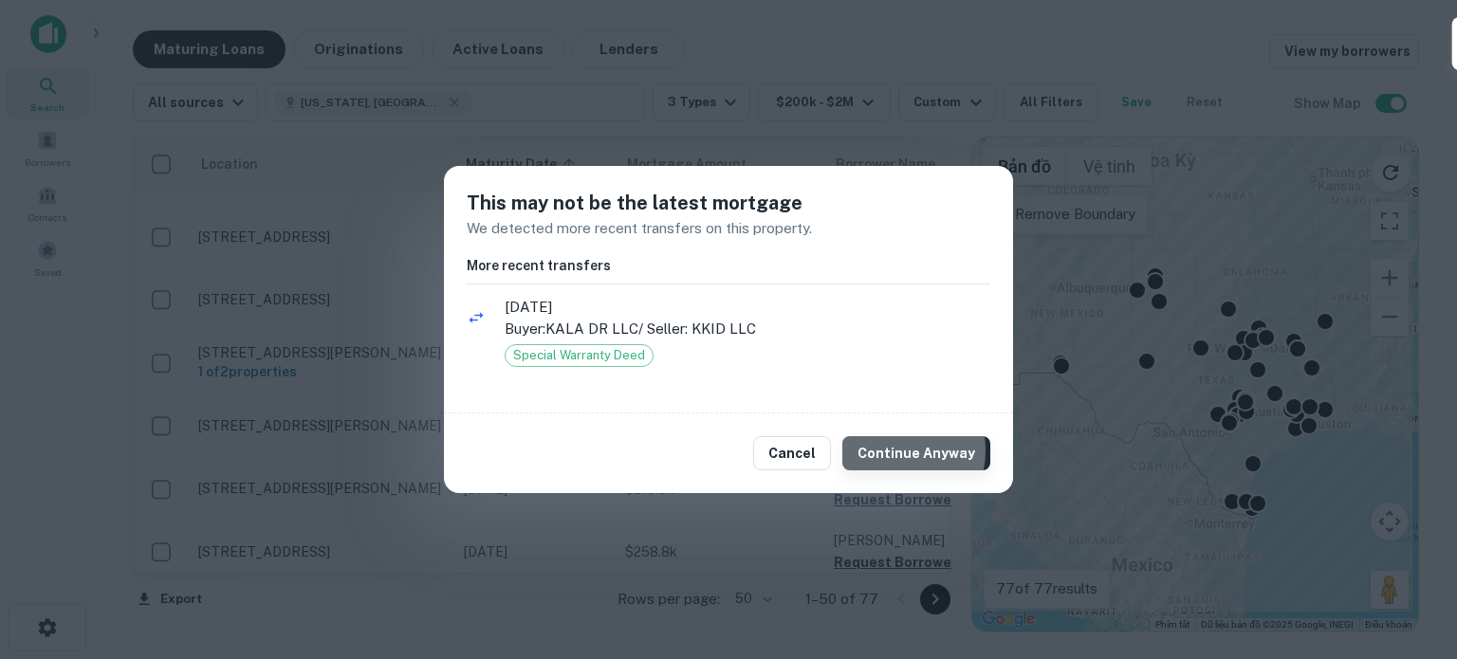
click at [890, 451] on button "Continue Anyway" at bounding box center [916, 453] width 148 height 34
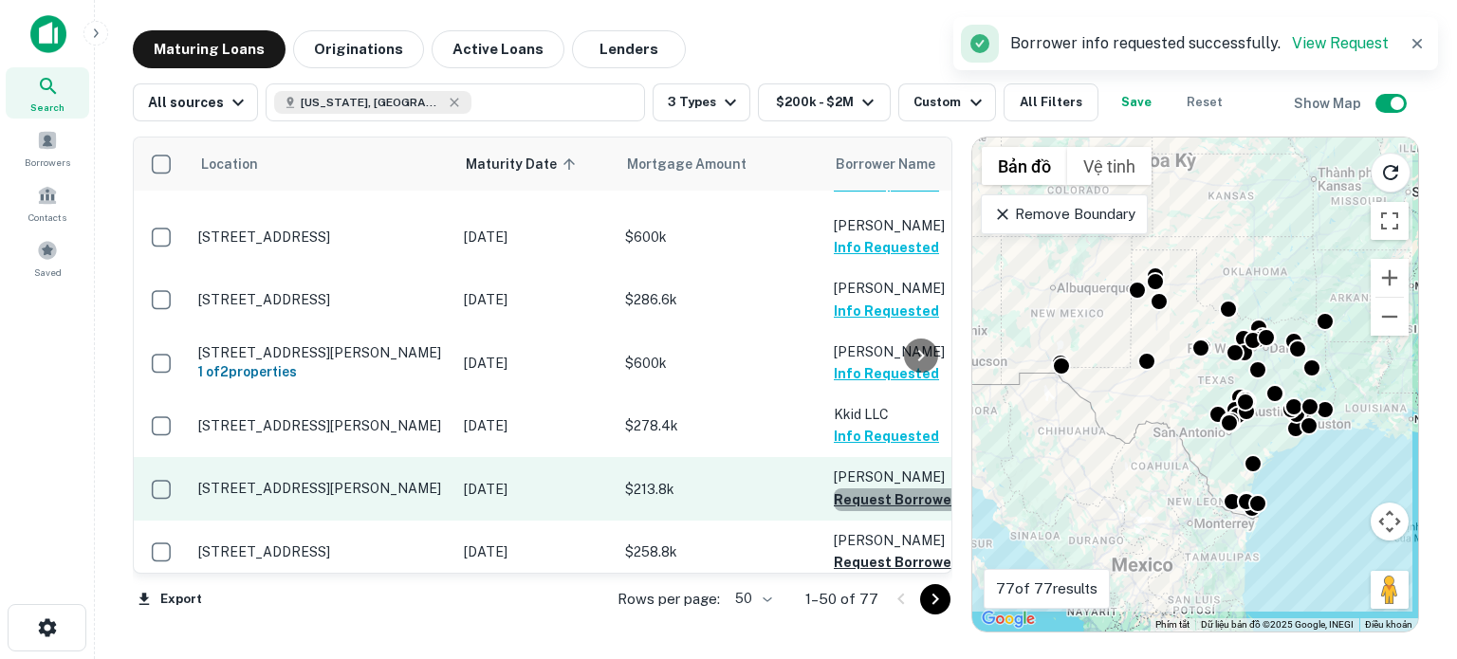
click at [857, 488] on button "Request Borrower Info" at bounding box center [911, 499] width 154 height 23
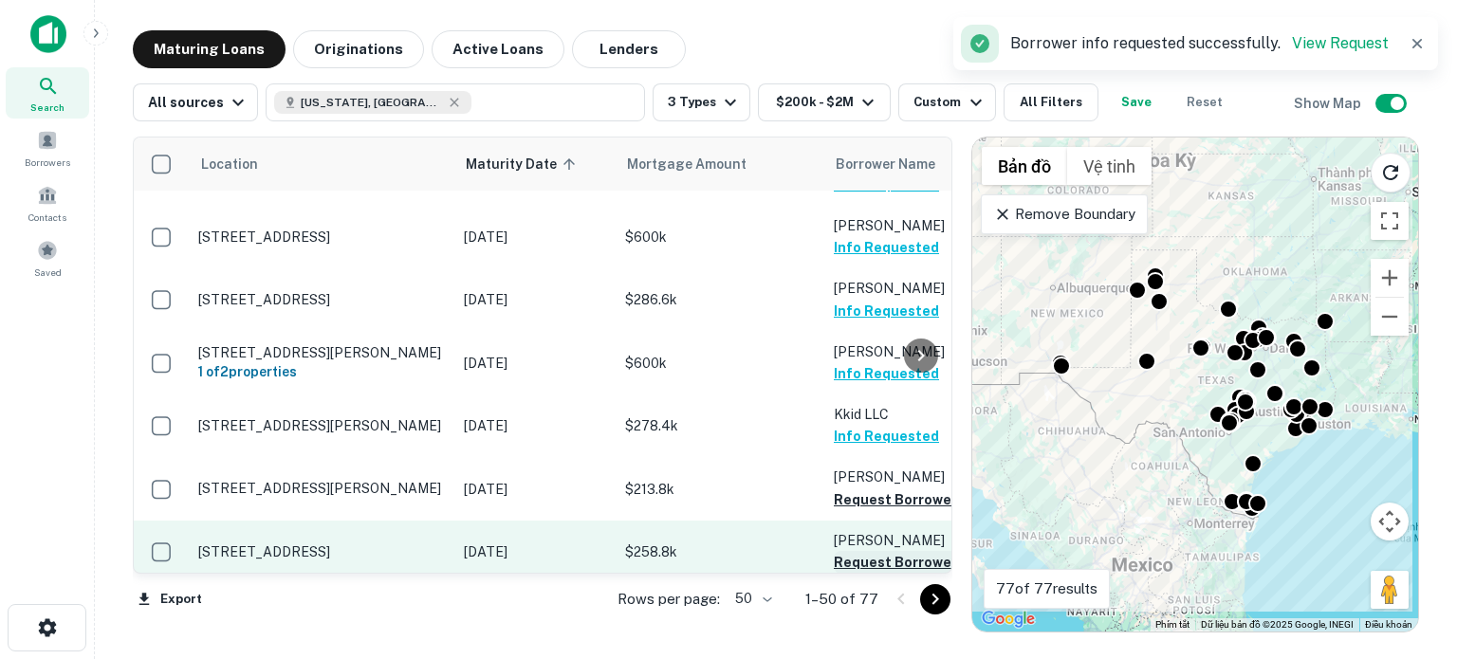
click at [857, 551] on button "Request Borrower Info" at bounding box center [911, 562] width 154 height 23
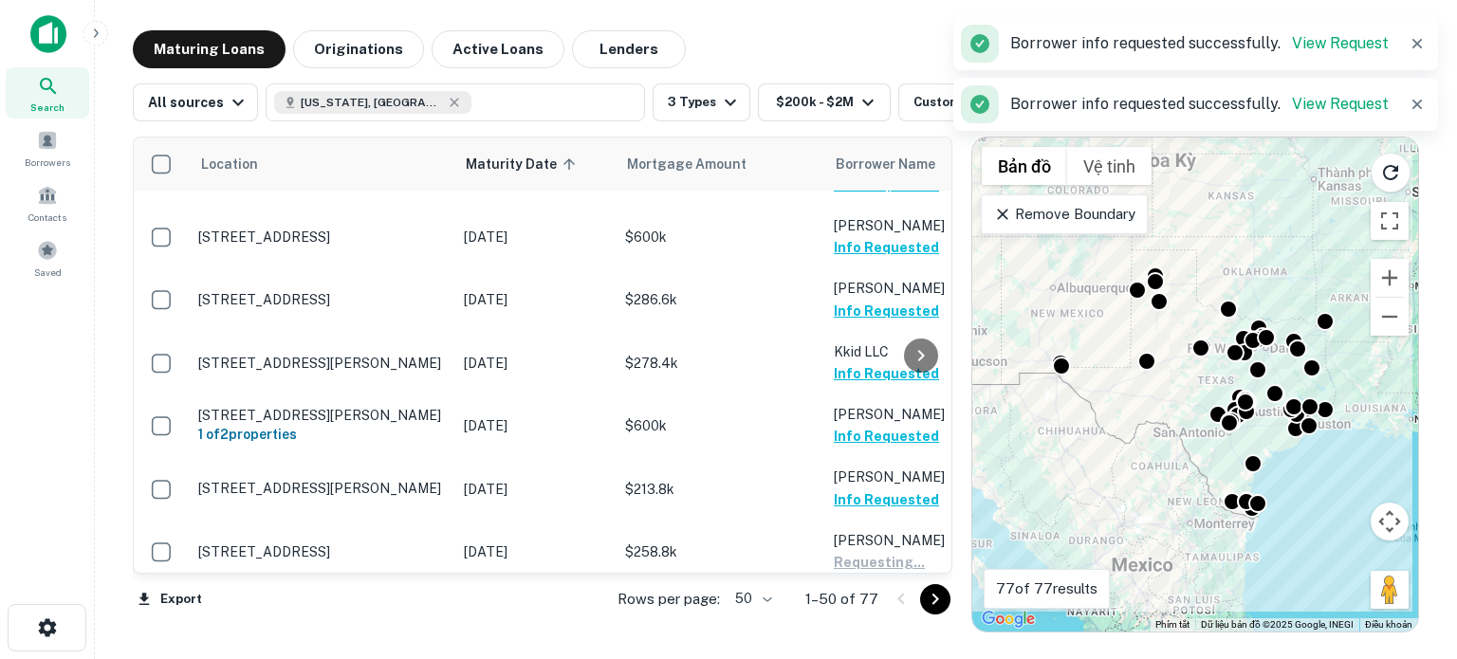
click at [855, 636] on button "Request Borrower Info" at bounding box center [911, 647] width 154 height 23
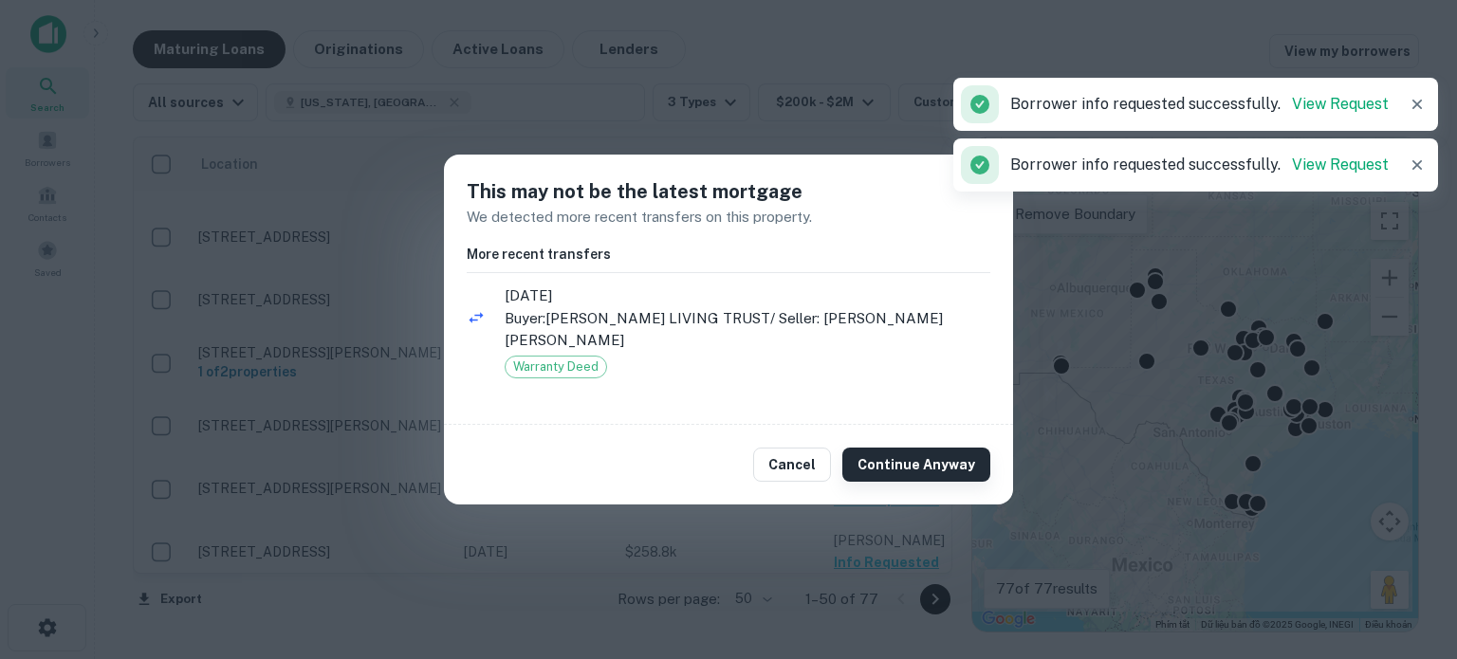
click at [899, 465] on button "Continue Anyway" at bounding box center [916, 465] width 148 height 34
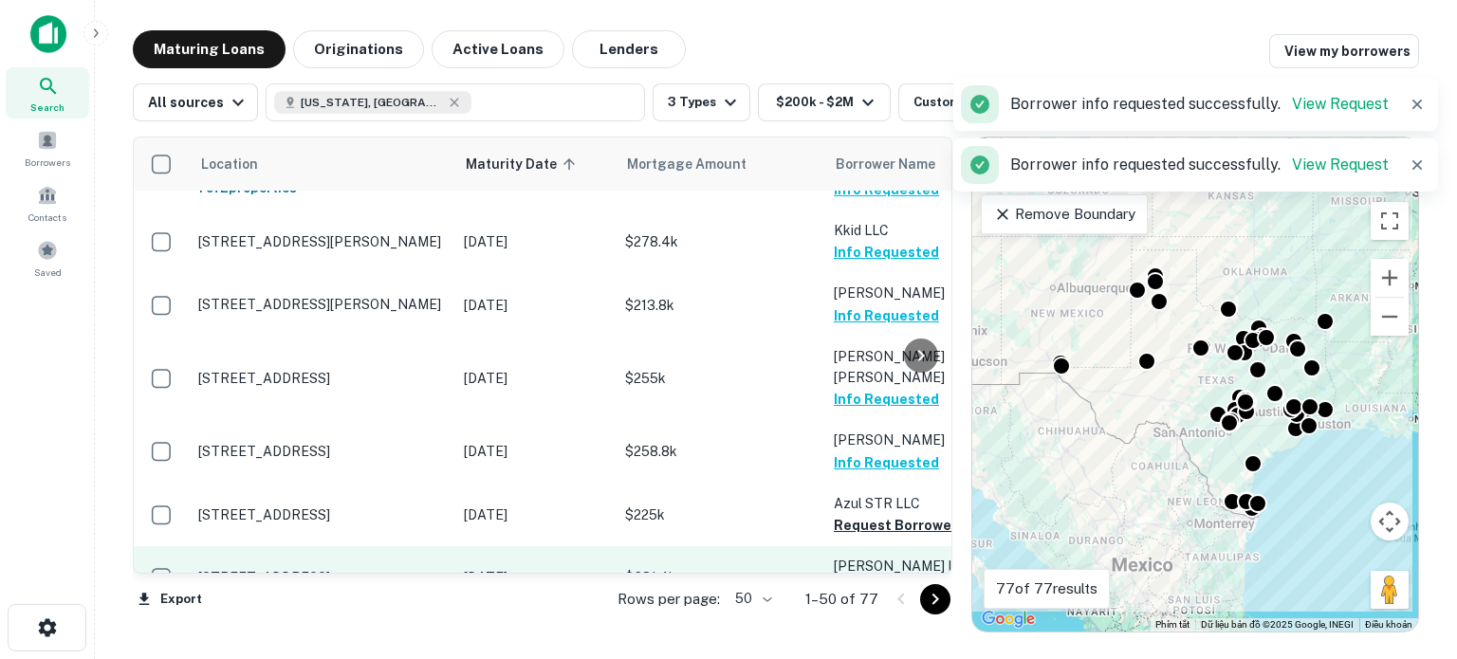
scroll to position [2424, 0]
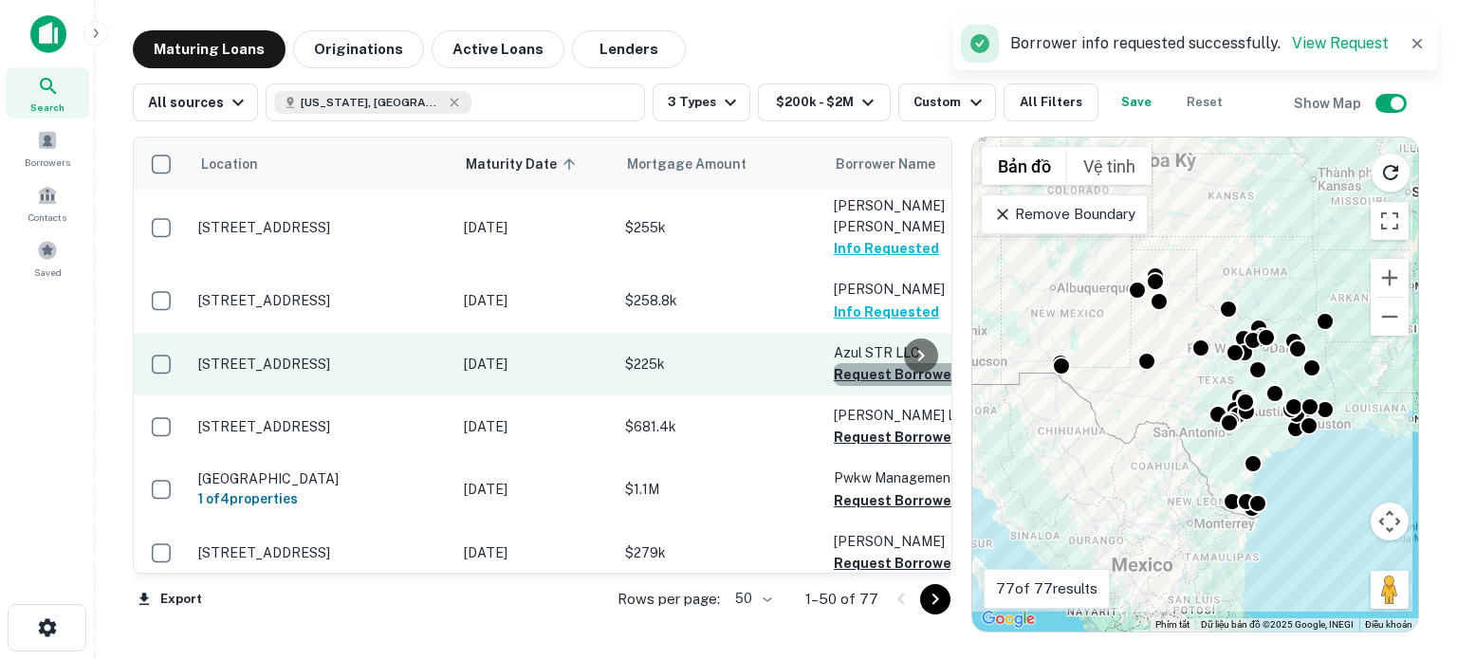
click at [868, 363] on button "Request Borrower Info" at bounding box center [911, 374] width 154 height 23
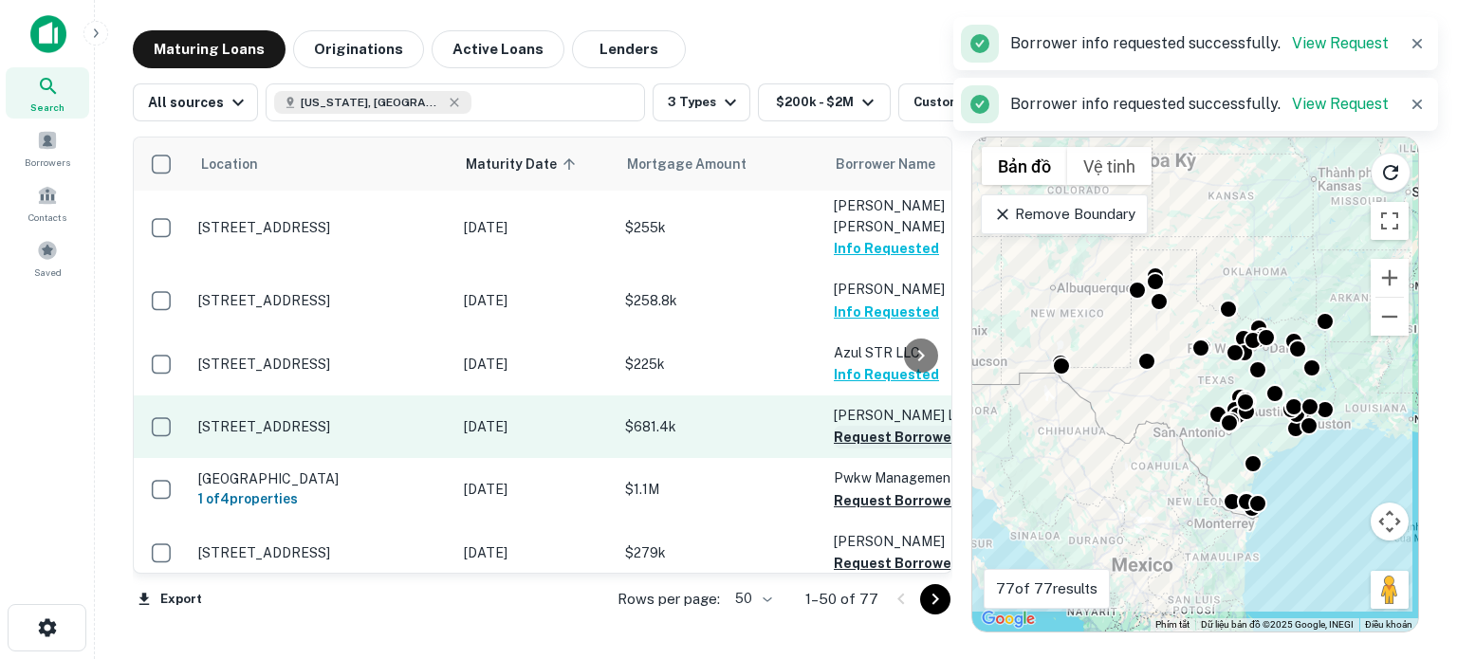
click at [858, 426] on button "Request Borrower Info" at bounding box center [911, 437] width 154 height 23
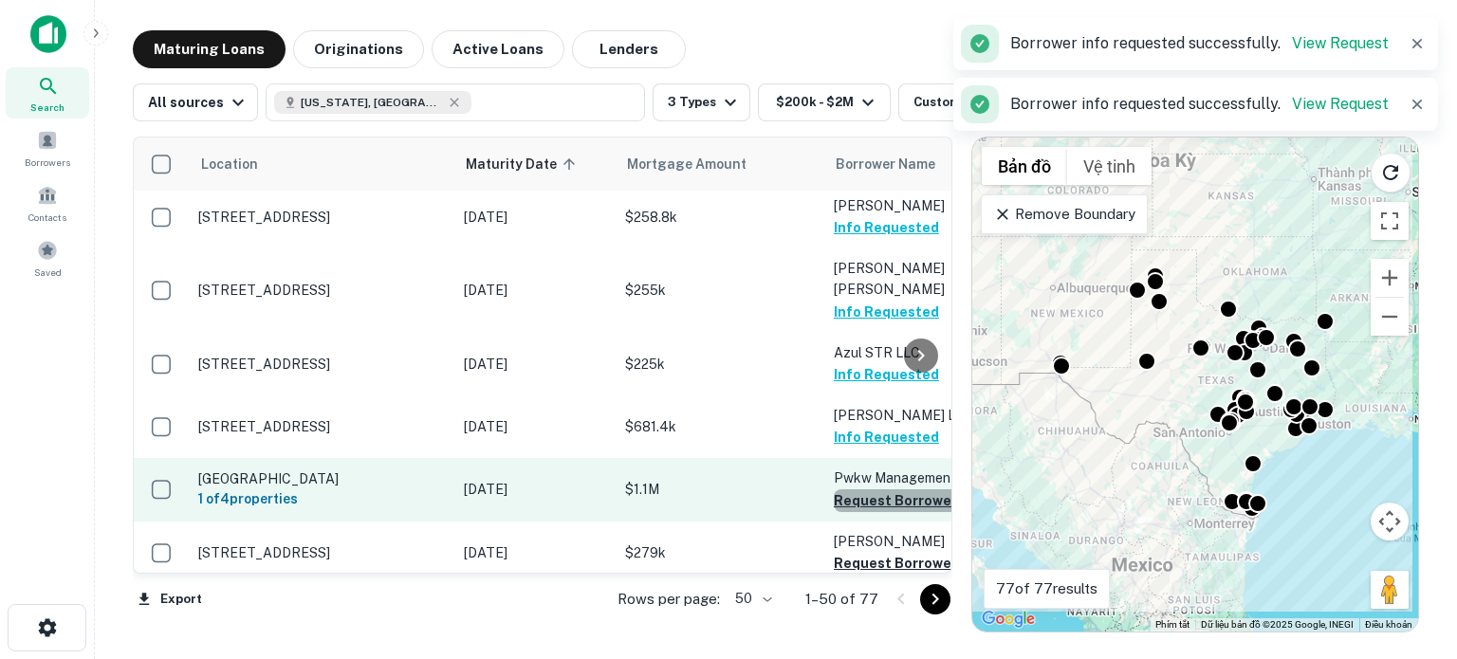
click at [857, 489] on button "Request Borrower Info" at bounding box center [911, 500] width 154 height 23
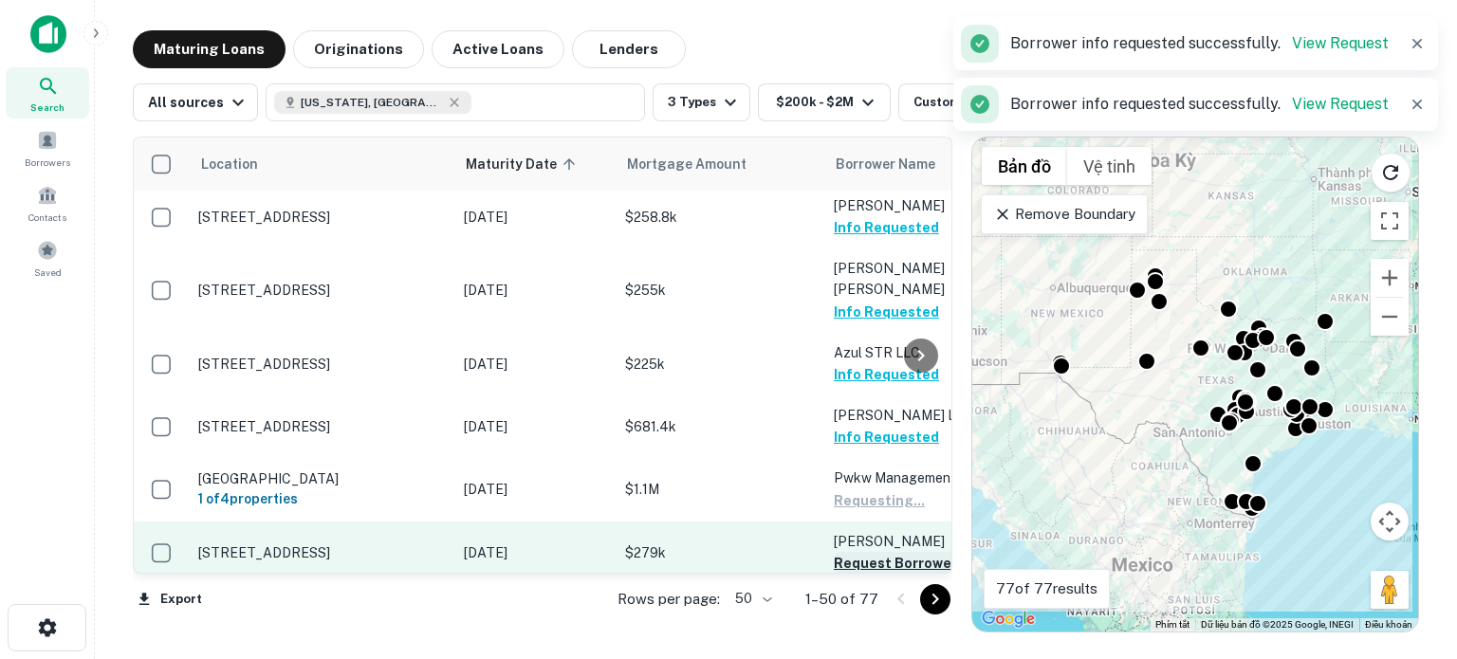
click at [855, 552] on button "Request Borrower Info" at bounding box center [911, 563] width 154 height 23
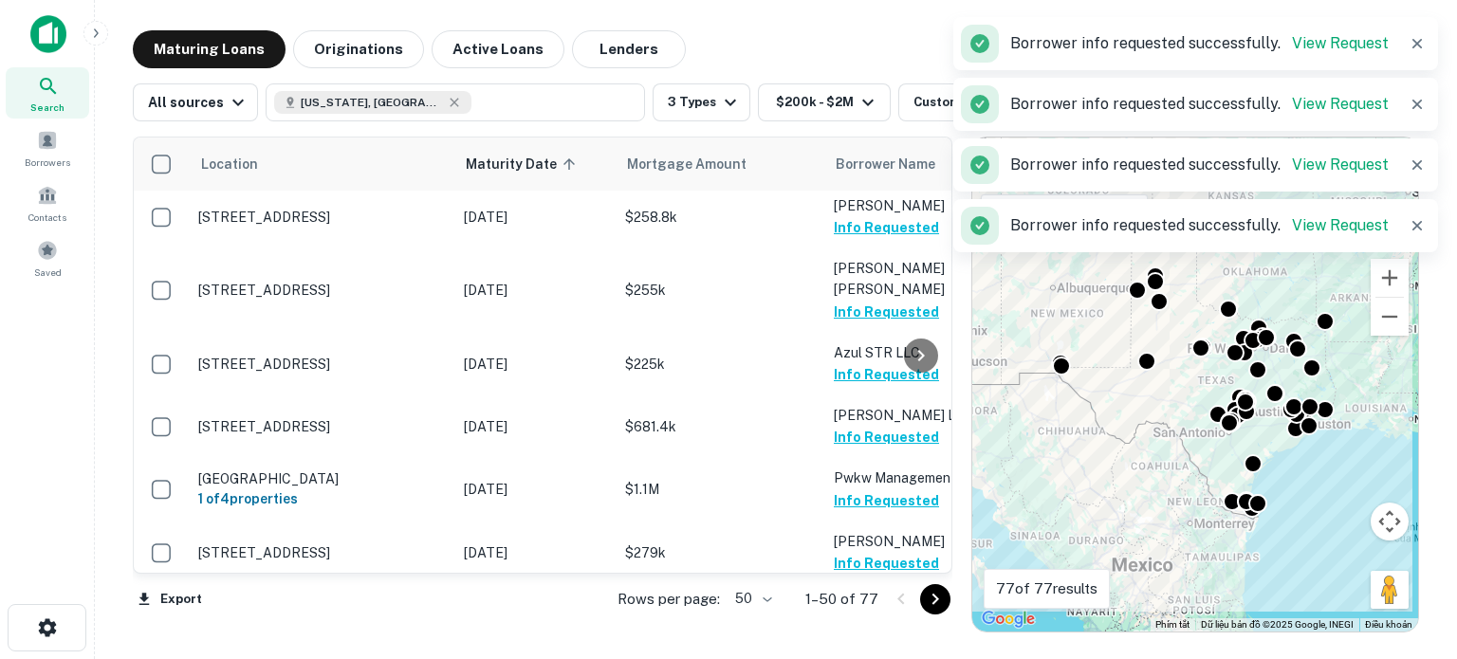
click at [852, 615] on button "Request Borrower Info" at bounding box center [911, 626] width 154 height 23
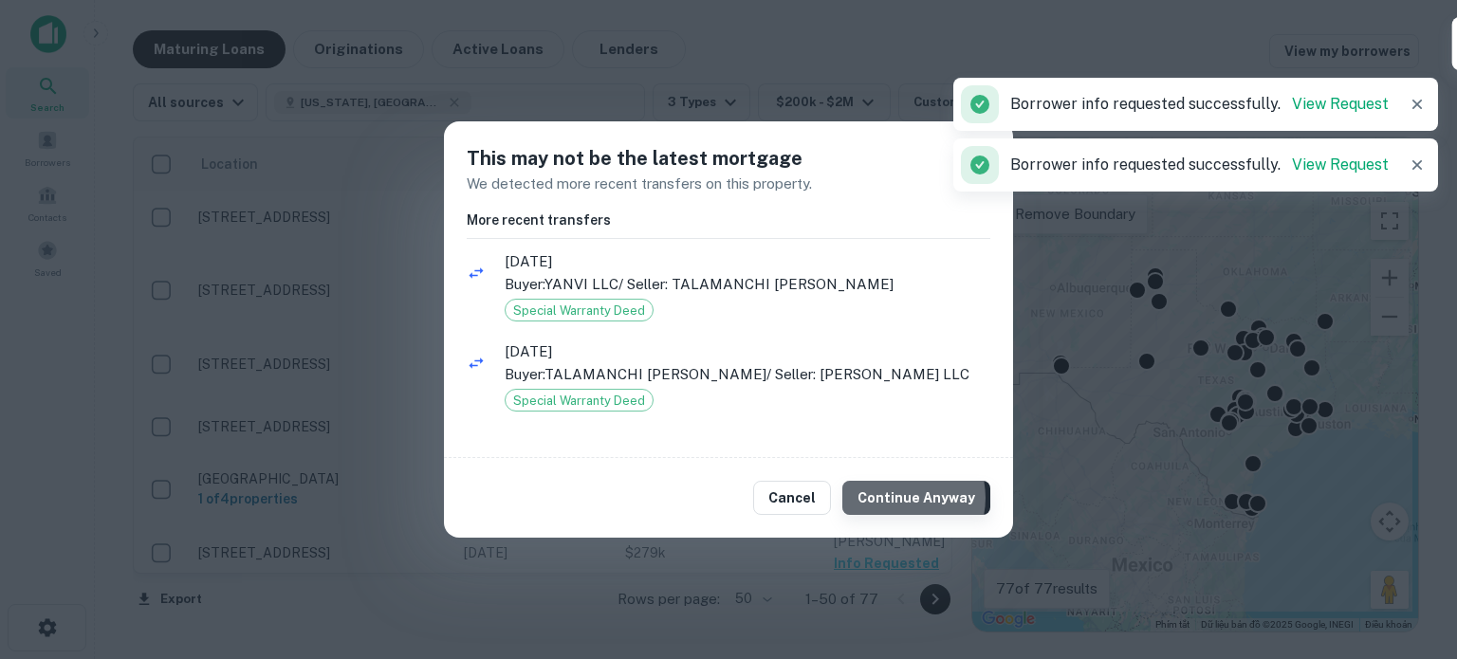
click at [906, 498] on button "Continue Anyway" at bounding box center [916, 498] width 148 height 34
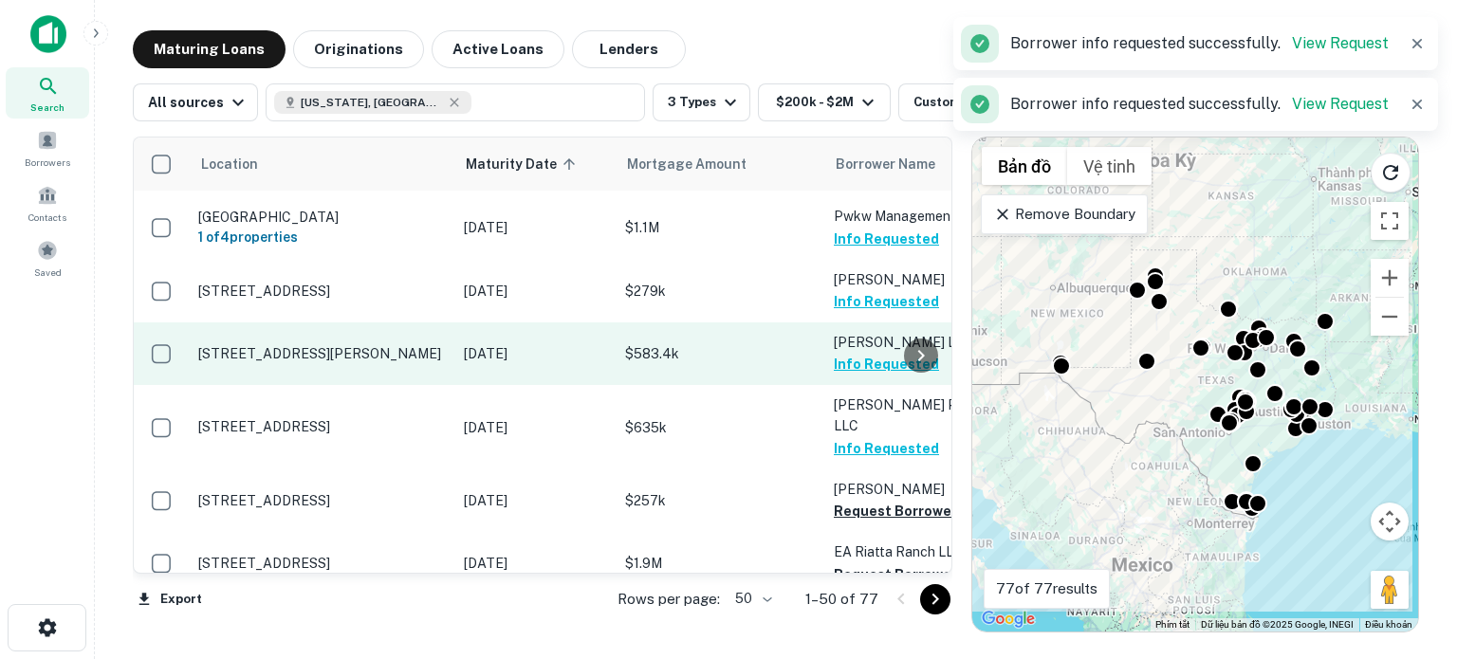
scroll to position [2809, 0]
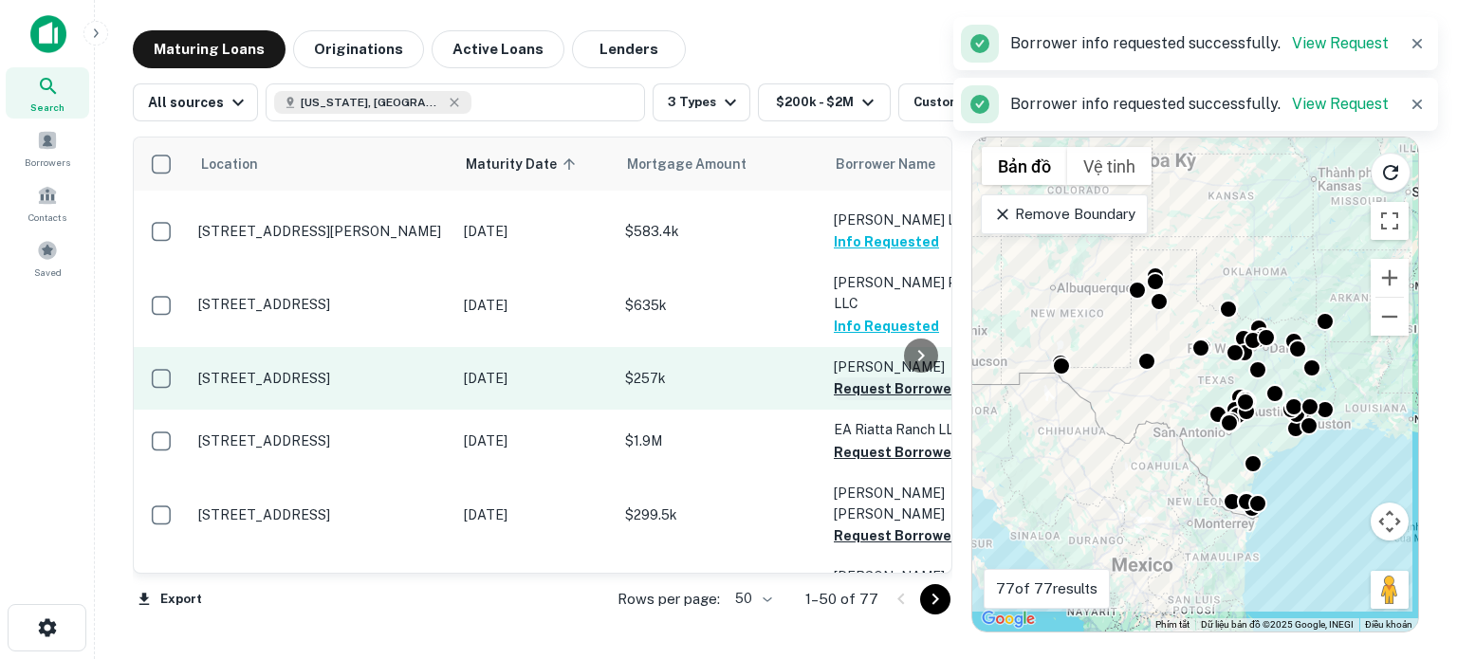
click at [862, 378] on button "Request Borrower Info" at bounding box center [911, 389] width 154 height 23
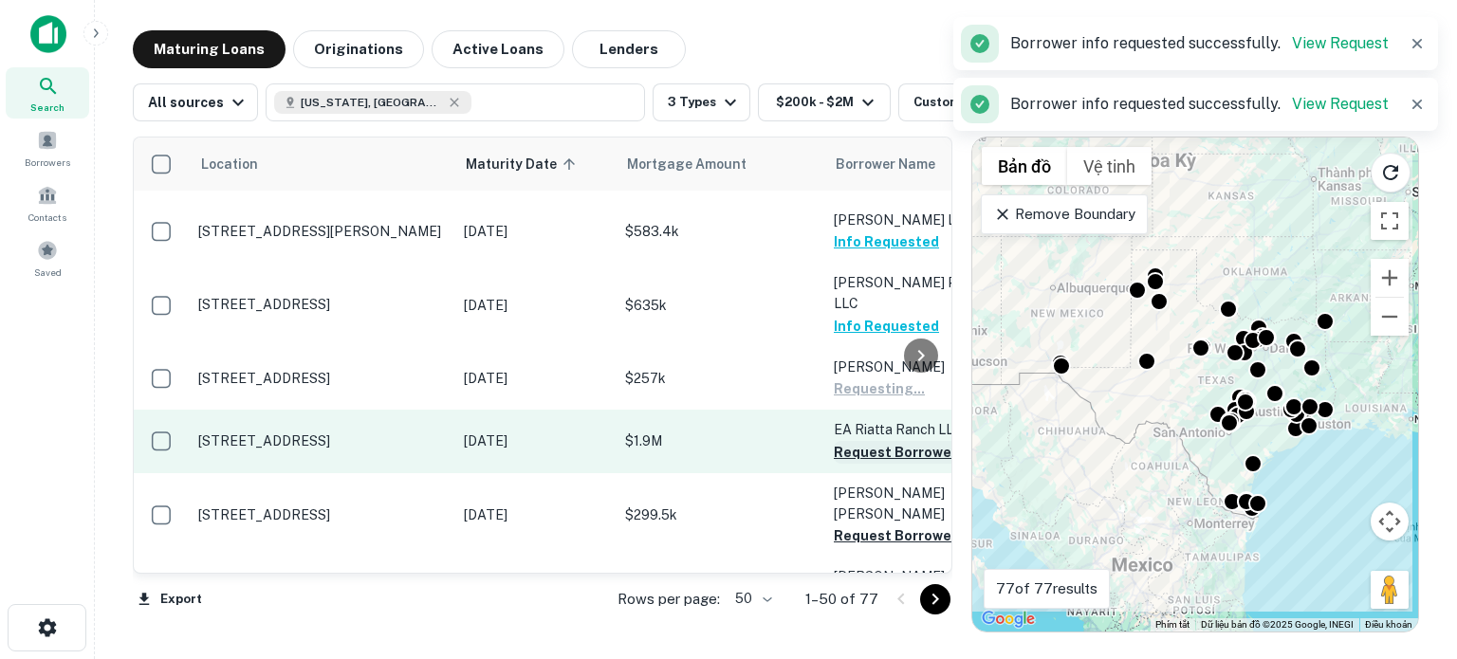
click at [857, 441] on button "Request Borrower Info" at bounding box center [911, 452] width 154 height 23
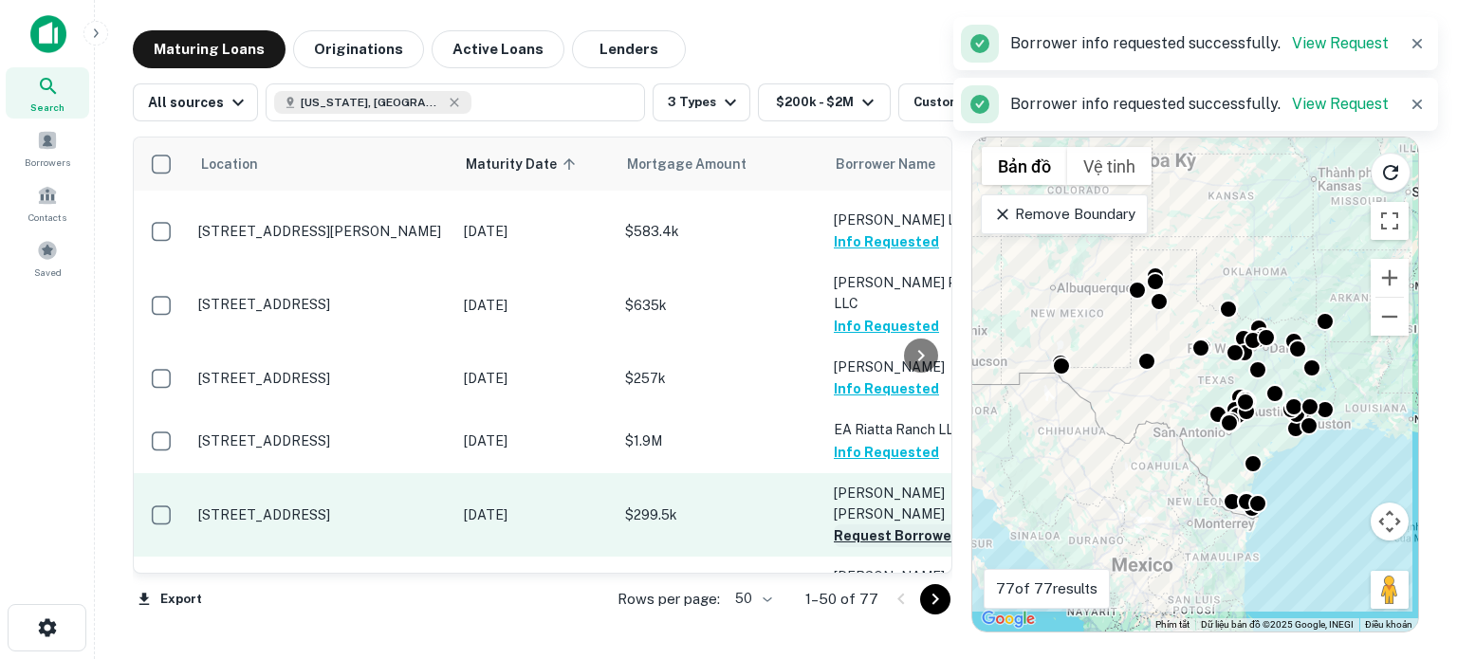
click at [857, 525] on button "Request Borrower Info" at bounding box center [911, 536] width 154 height 23
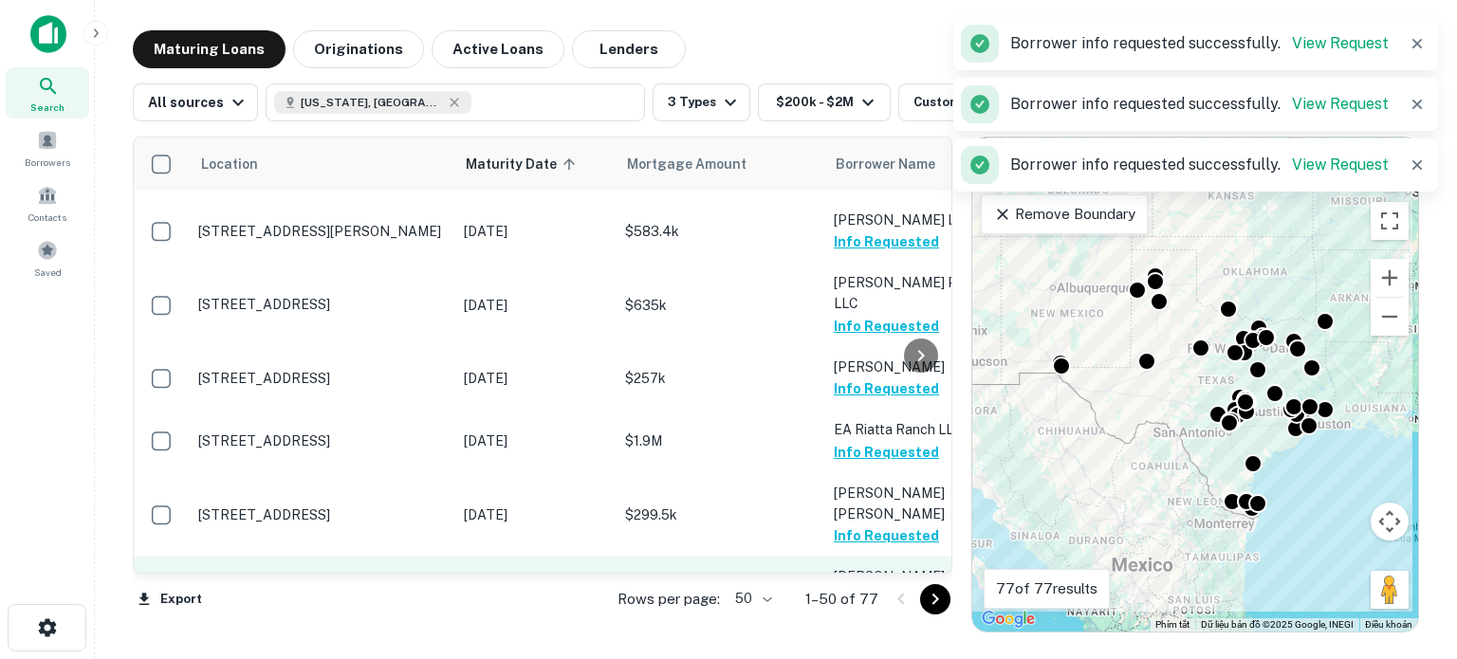
click at [855, 608] on button "Request Borrower Info" at bounding box center [911, 619] width 154 height 23
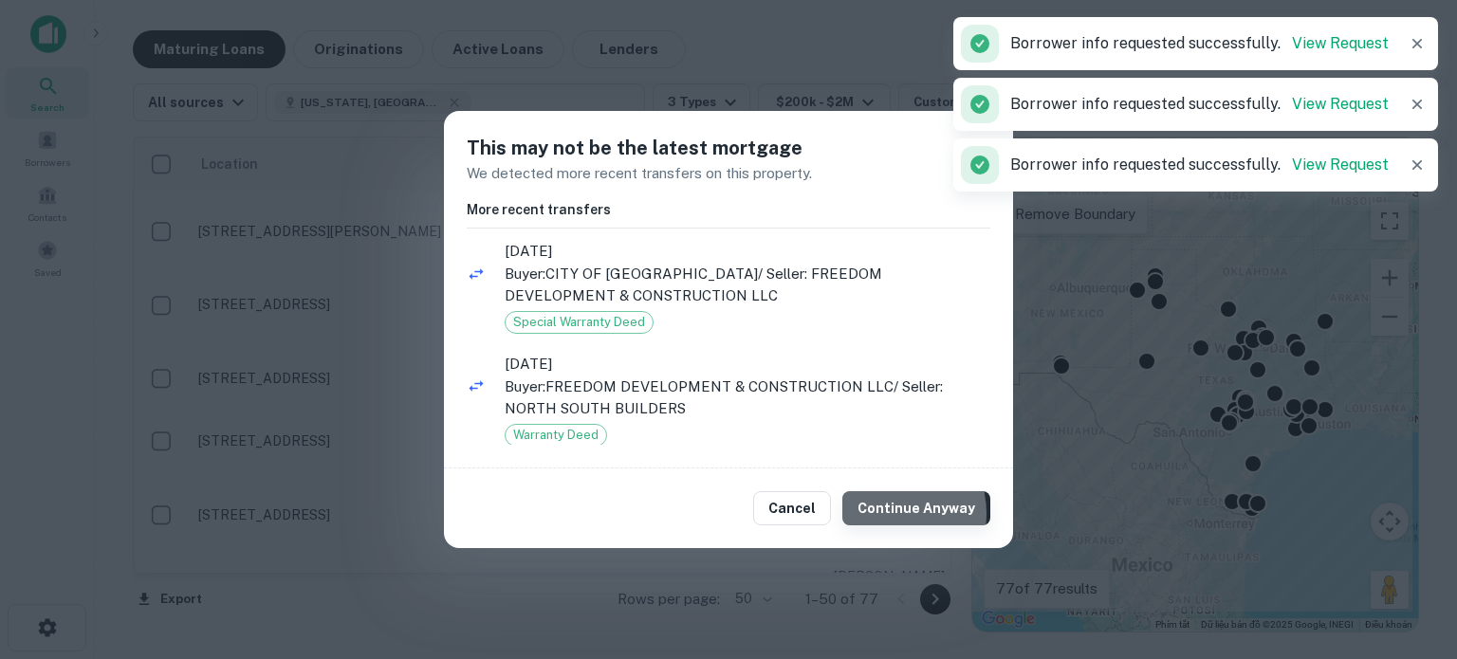
click at [888, 513] on button "Continue Anyway" at bounding box center [916, 508] width 148 height 34
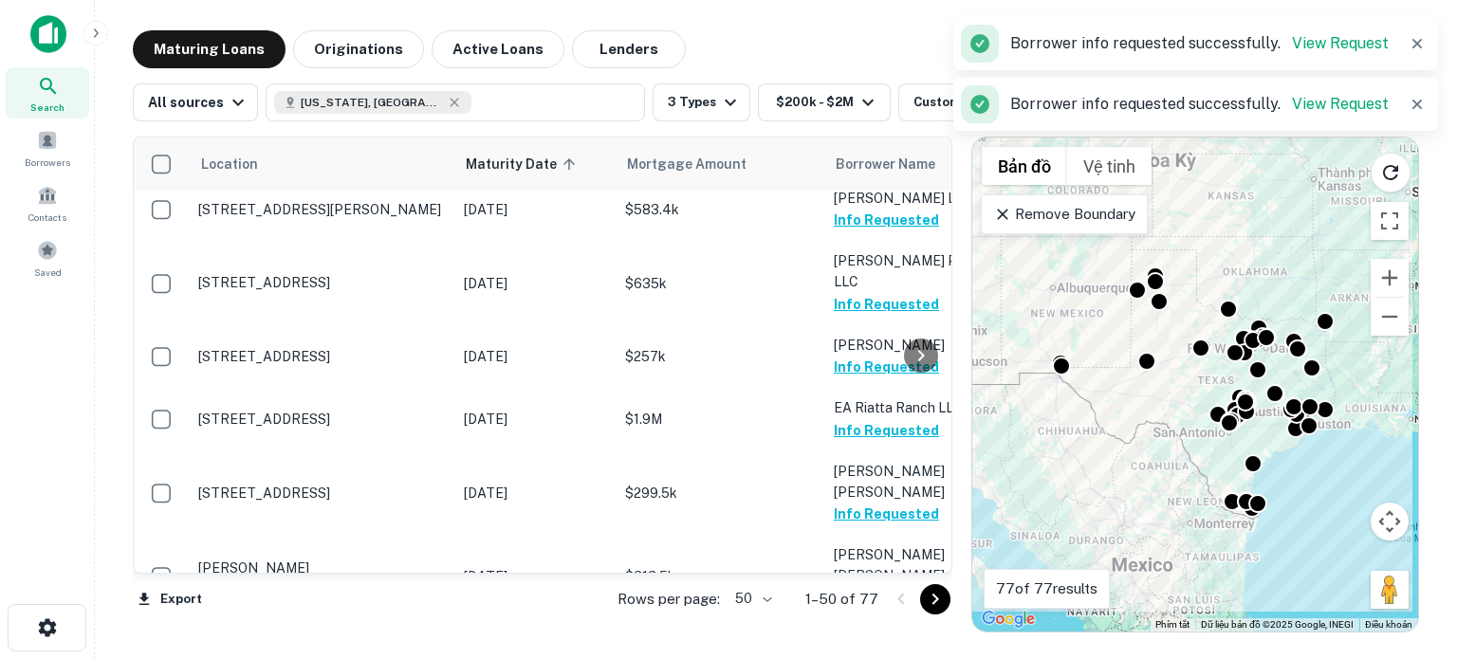
scroll to position [2830, 0]
click at [935, 596] on icon "Go to next page" at bounding box center [934, 599] width 7 height 11
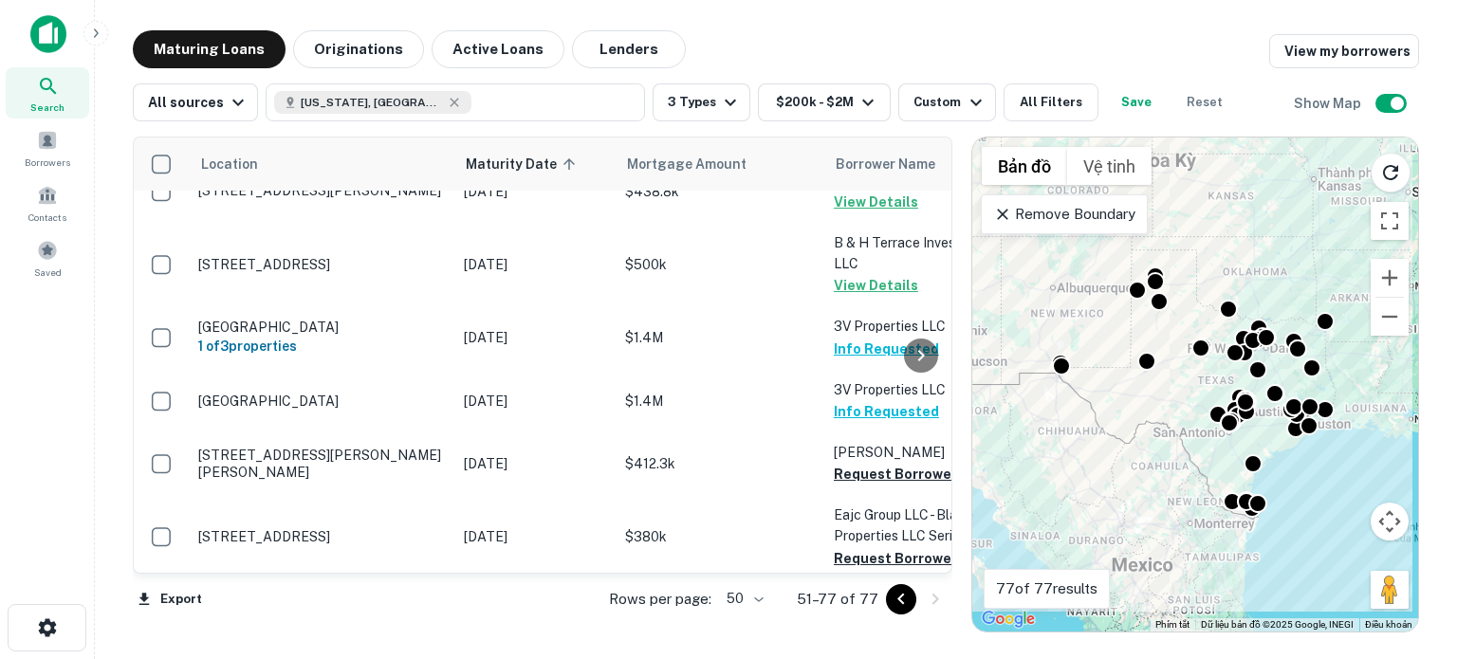
scroll to position [727, 0]
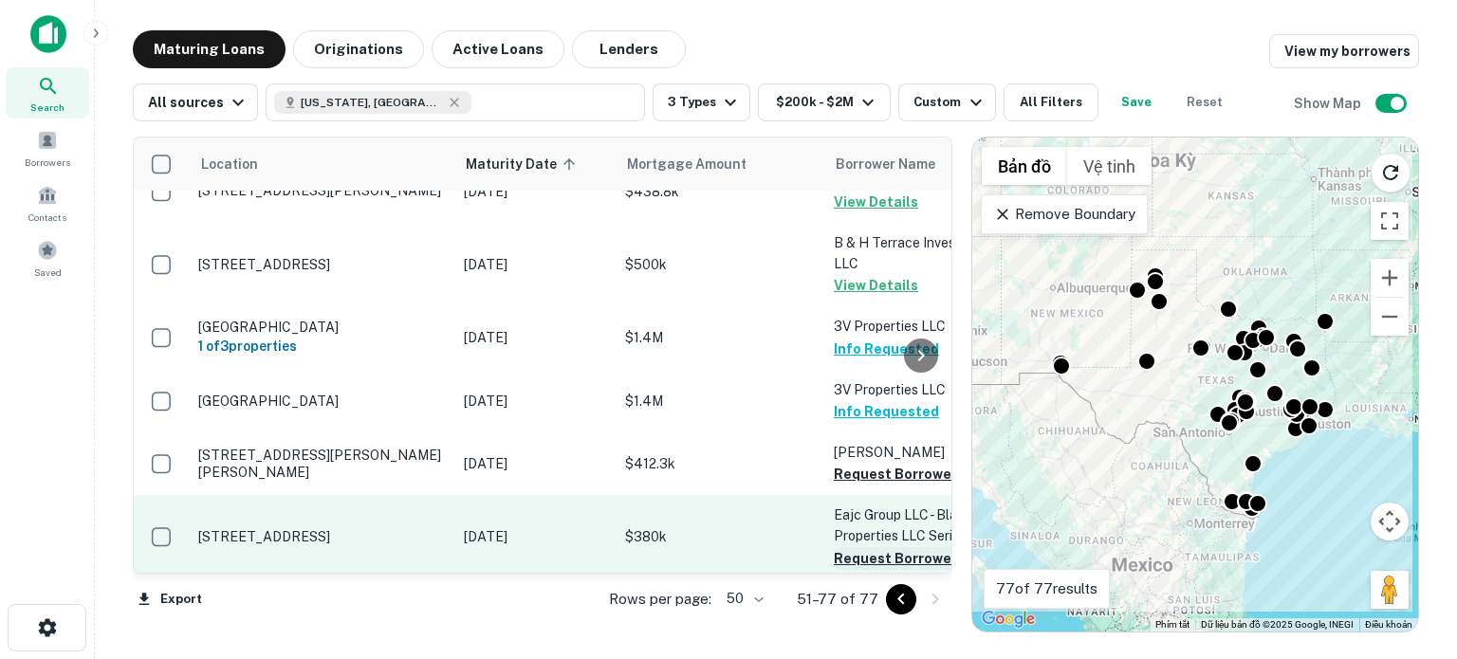
click at [871, 547] on button "Request Borrower Info" at bounding box center [911, 558] width 154 height 23
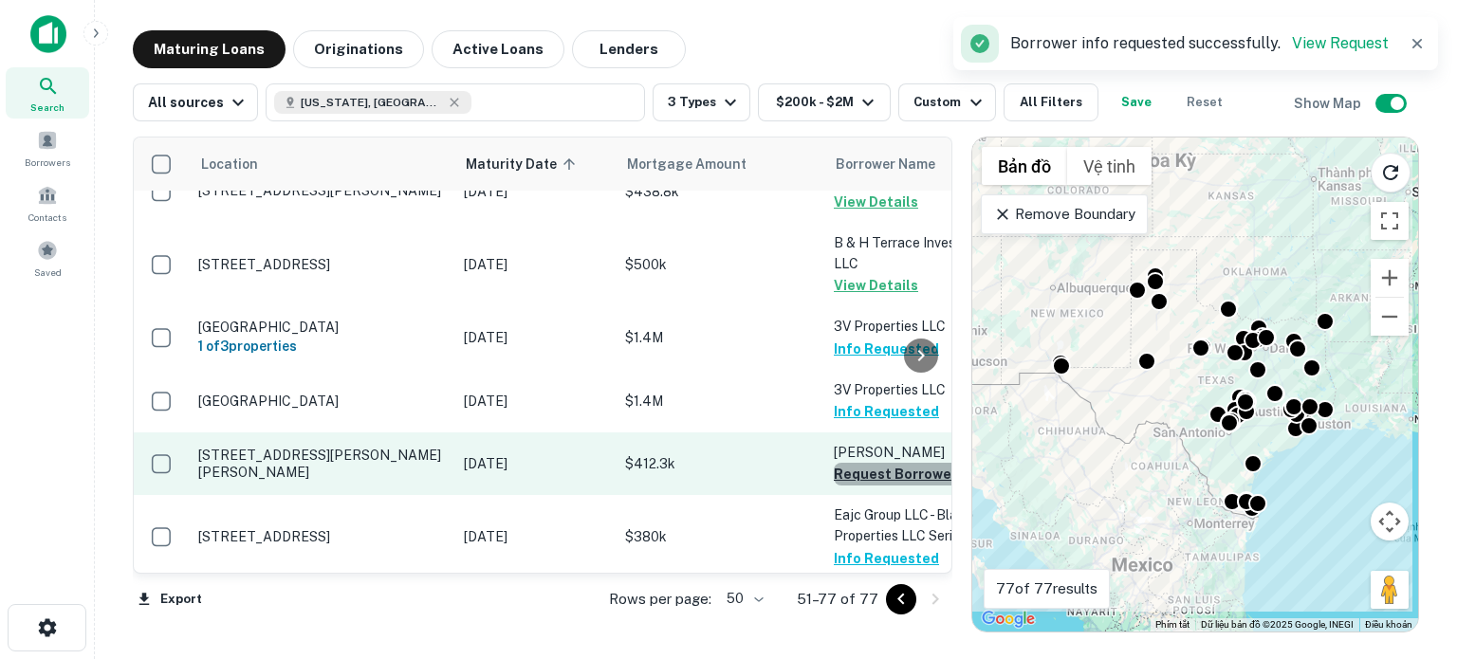
click at [870, 463] on button "Request Borrower Info" at bounding box center [911, 474] width 154 height 23
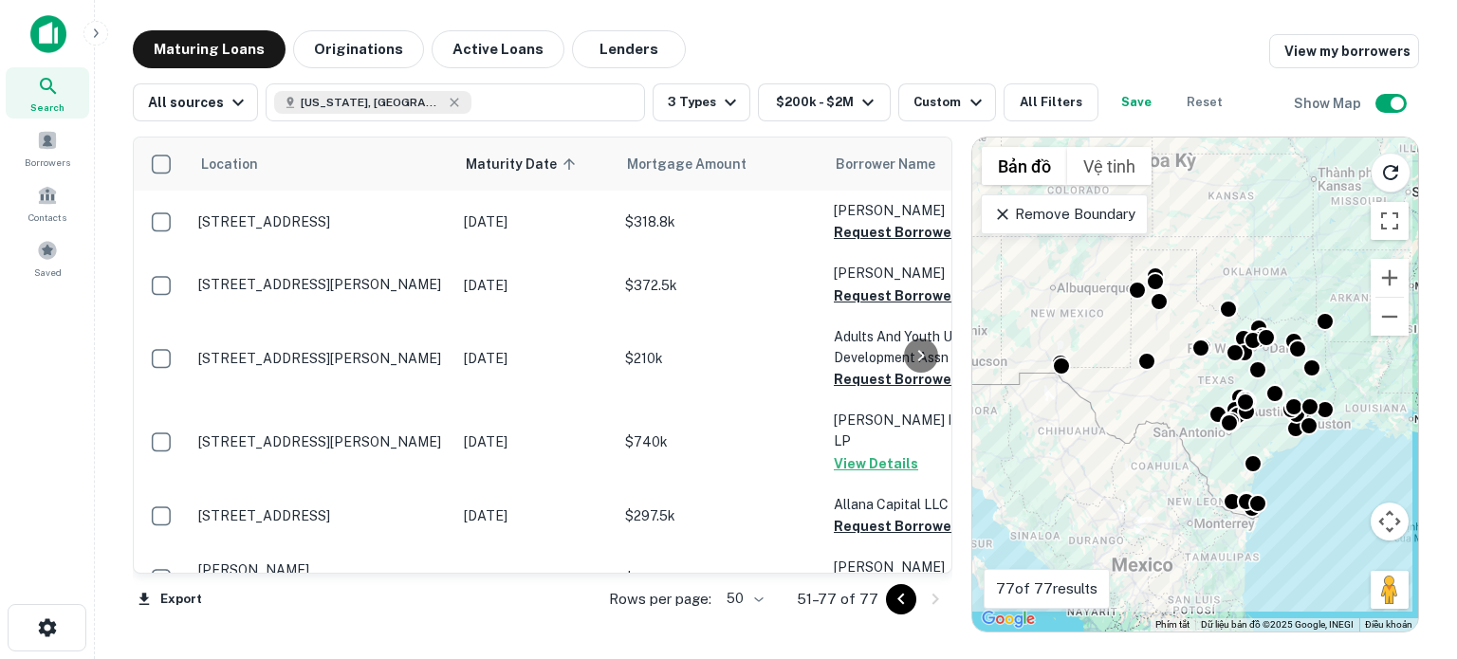
scroll to position [0, 0]
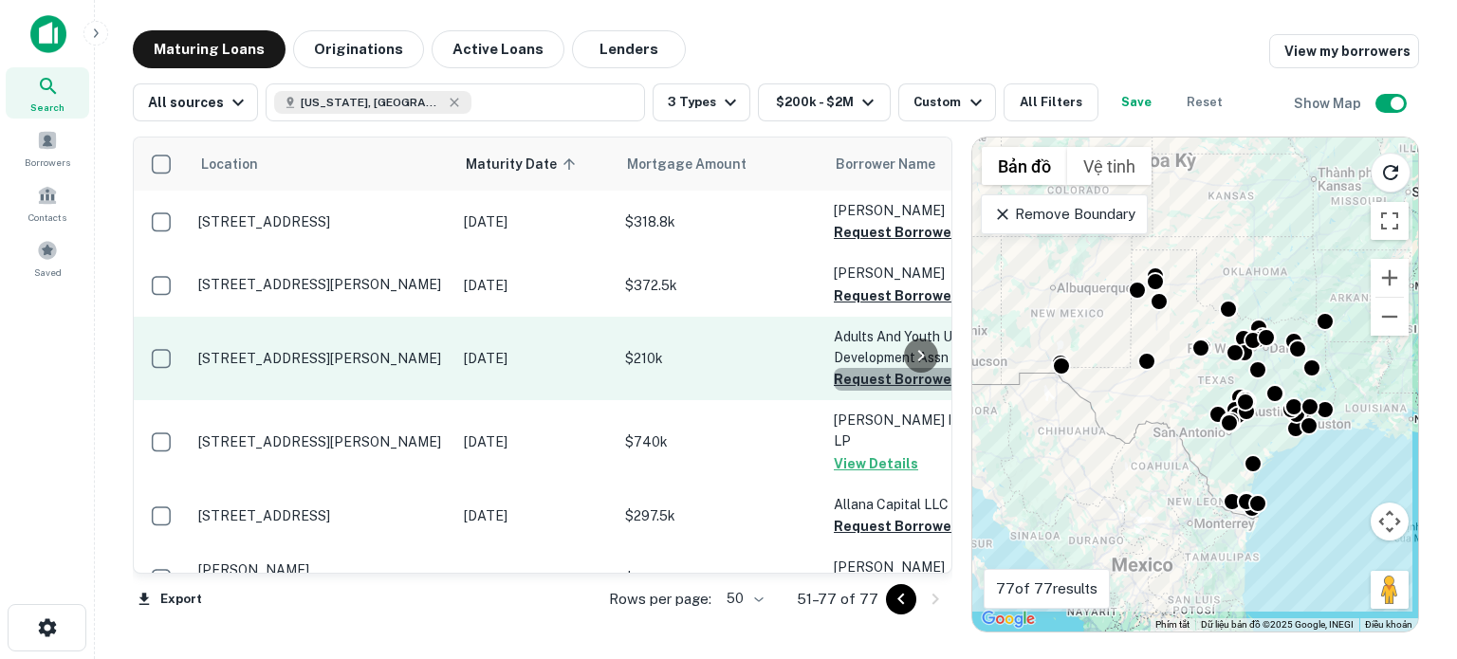
click at [849, 382] on button "Request Borrower Info" at bounding box center [911, 379] width 154 height 23
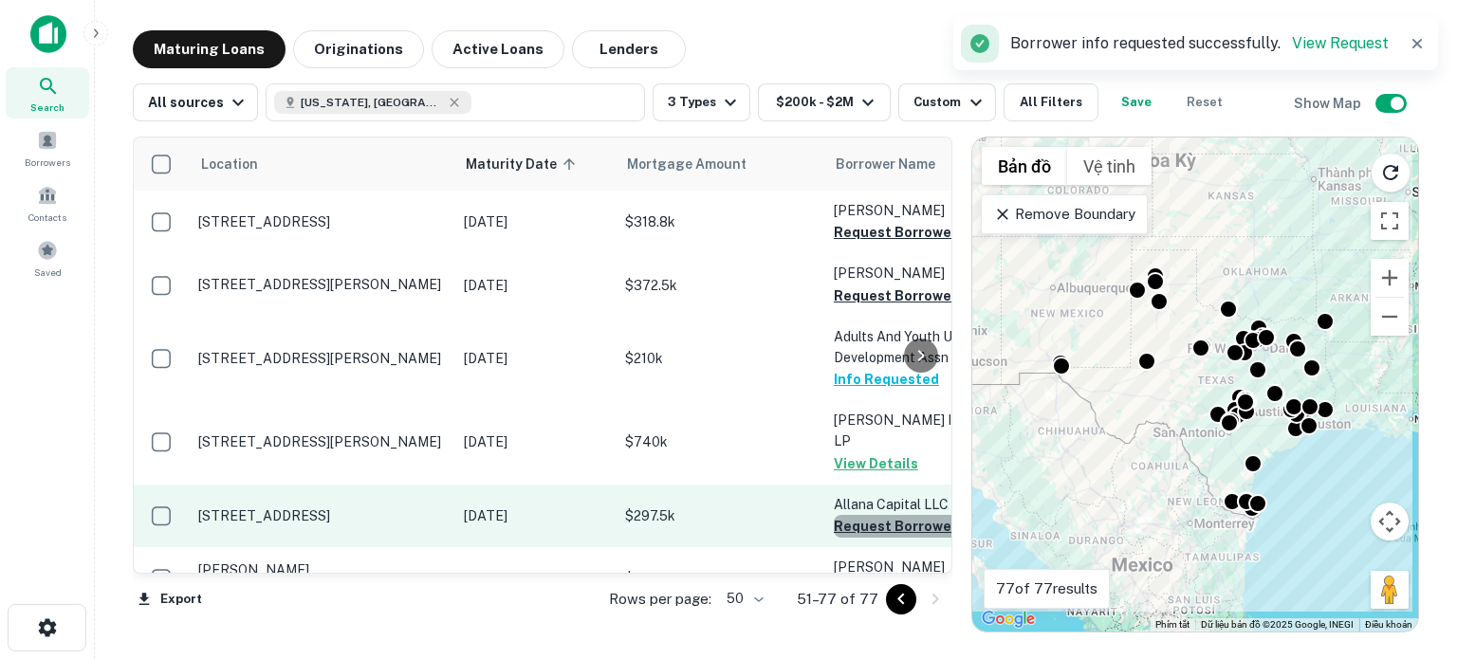
click at [859, 515] on button "Request Borrower Info" at bounding box center [911, 526] width 154 height 23
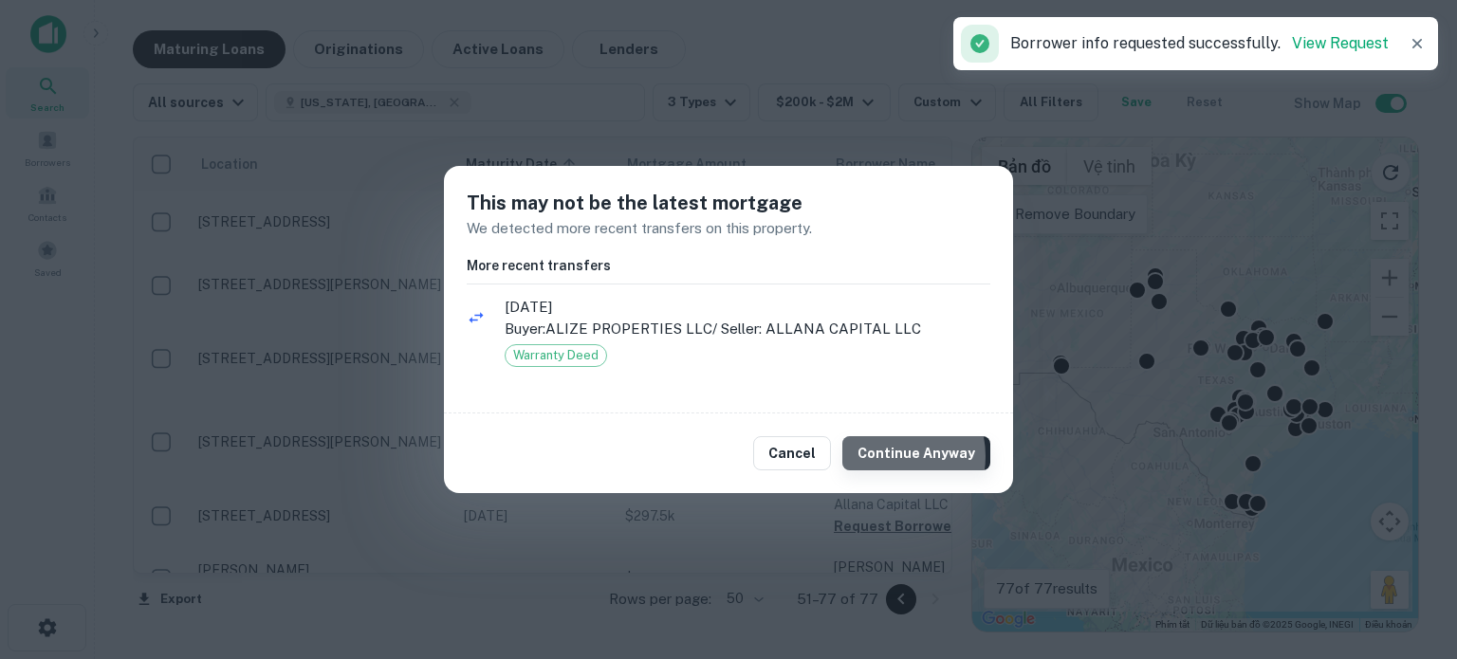
click at [892, 456] on button "Continue Anyway" at bounding box center [916, 453] width 148 height 34
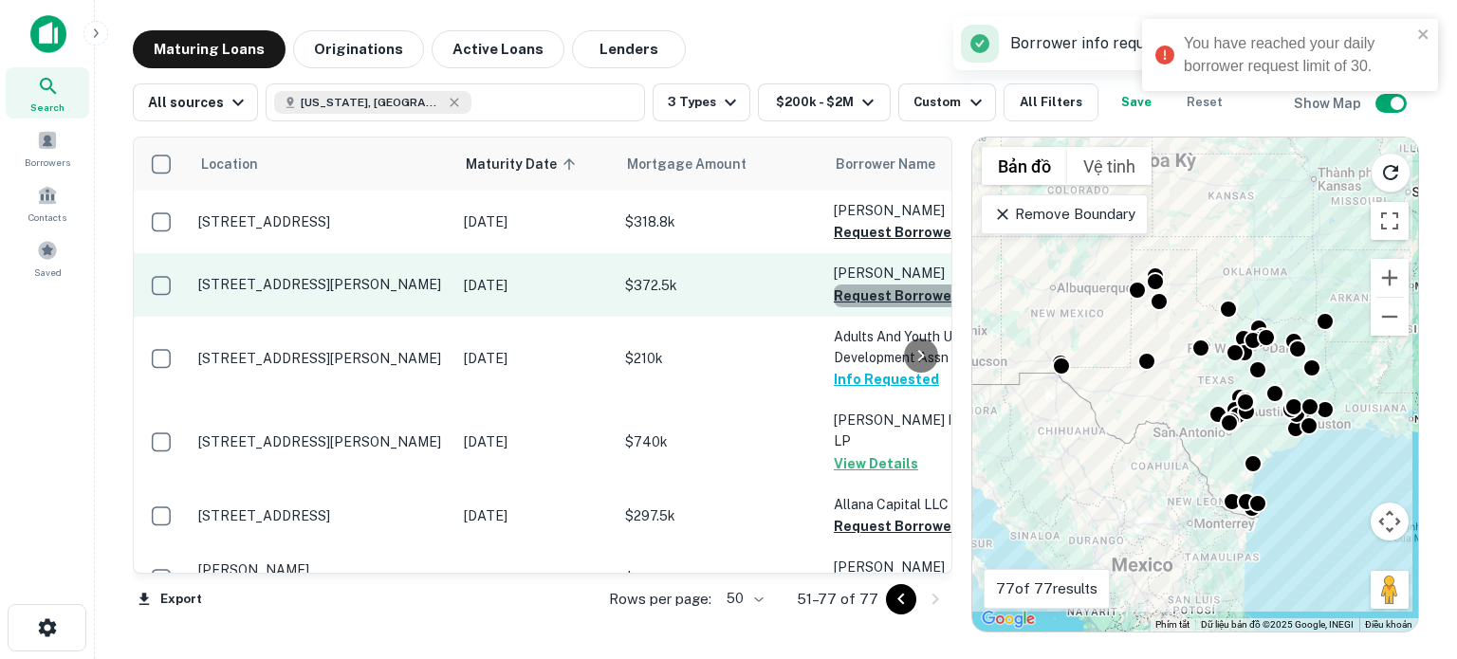
click at [858, 295] on button "Request Borrower Info" at bounding box center [911, 296] width 154 height 23
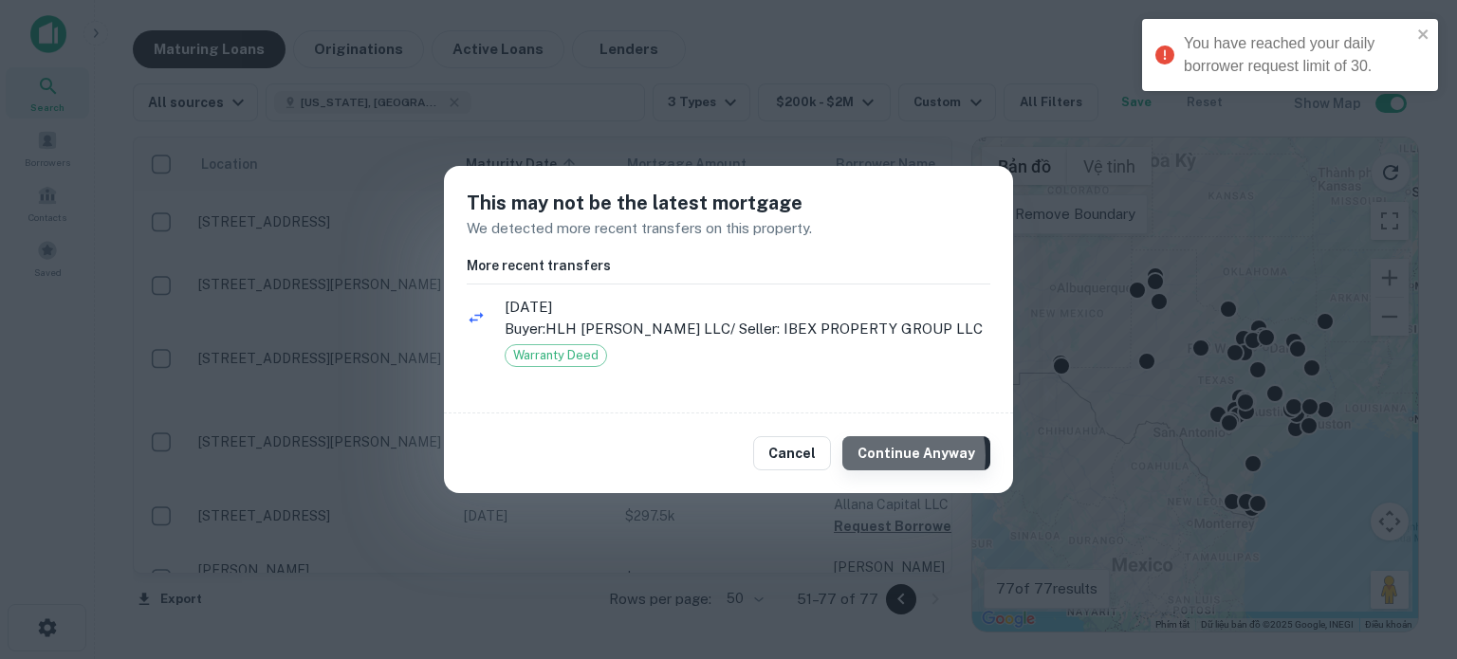
click at [897, 456] on button "Continue Anyway" at bounding box center [916, 453] width 148 height 34
